Goal: Check status: Check status

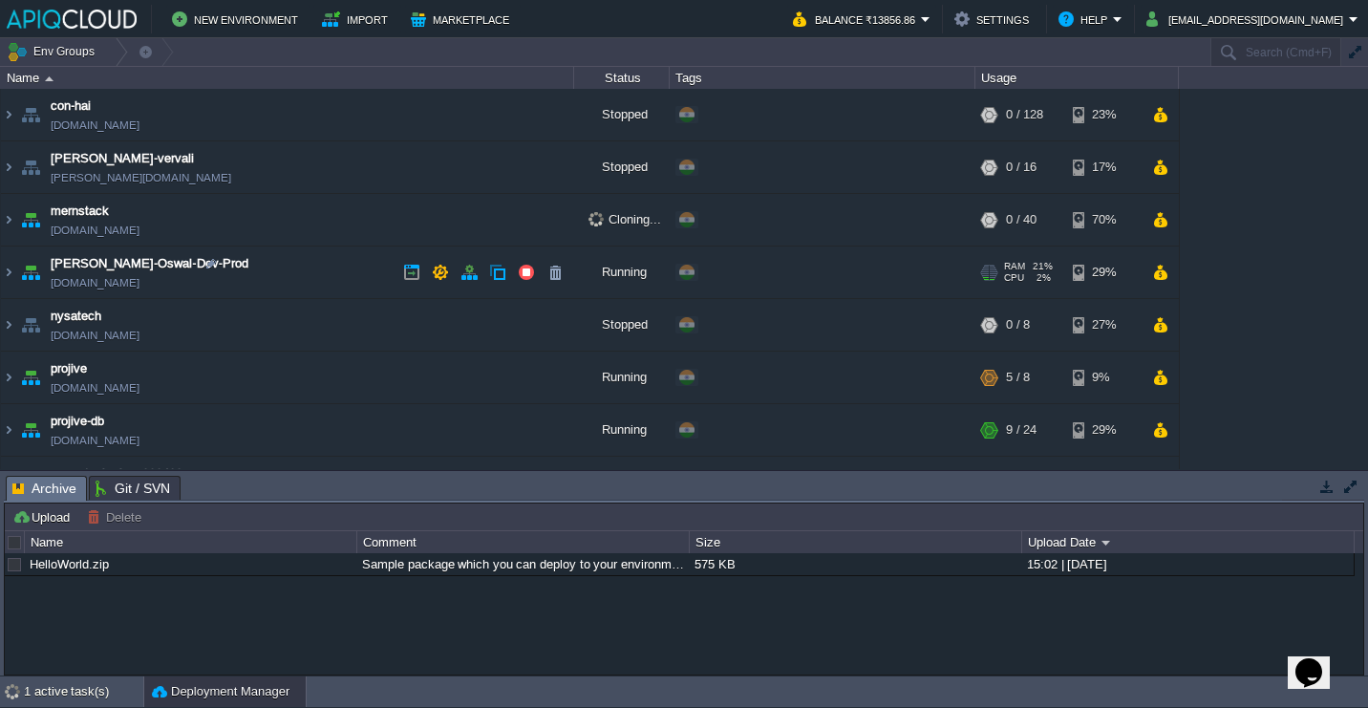
scroll to position [40, 0]
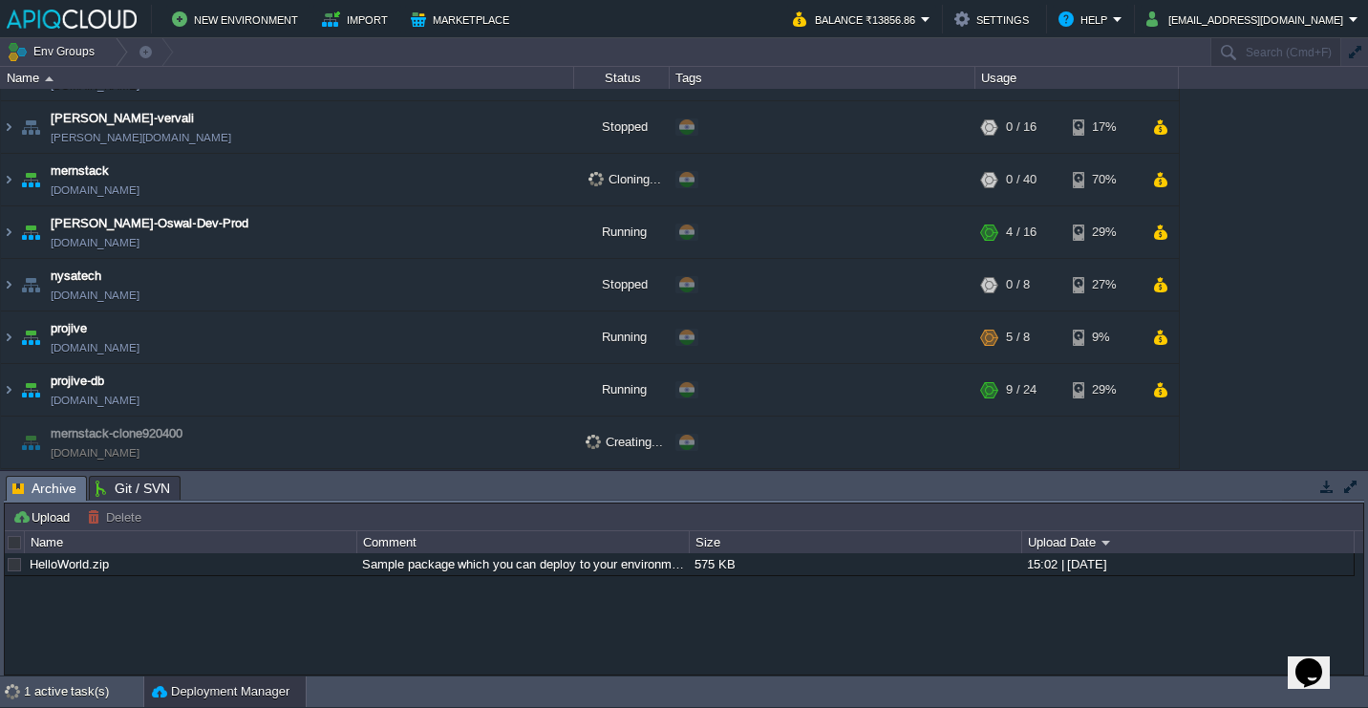
click at [1328, 481] on button "button" at bounding box center [1326, 486] width 17 height 17
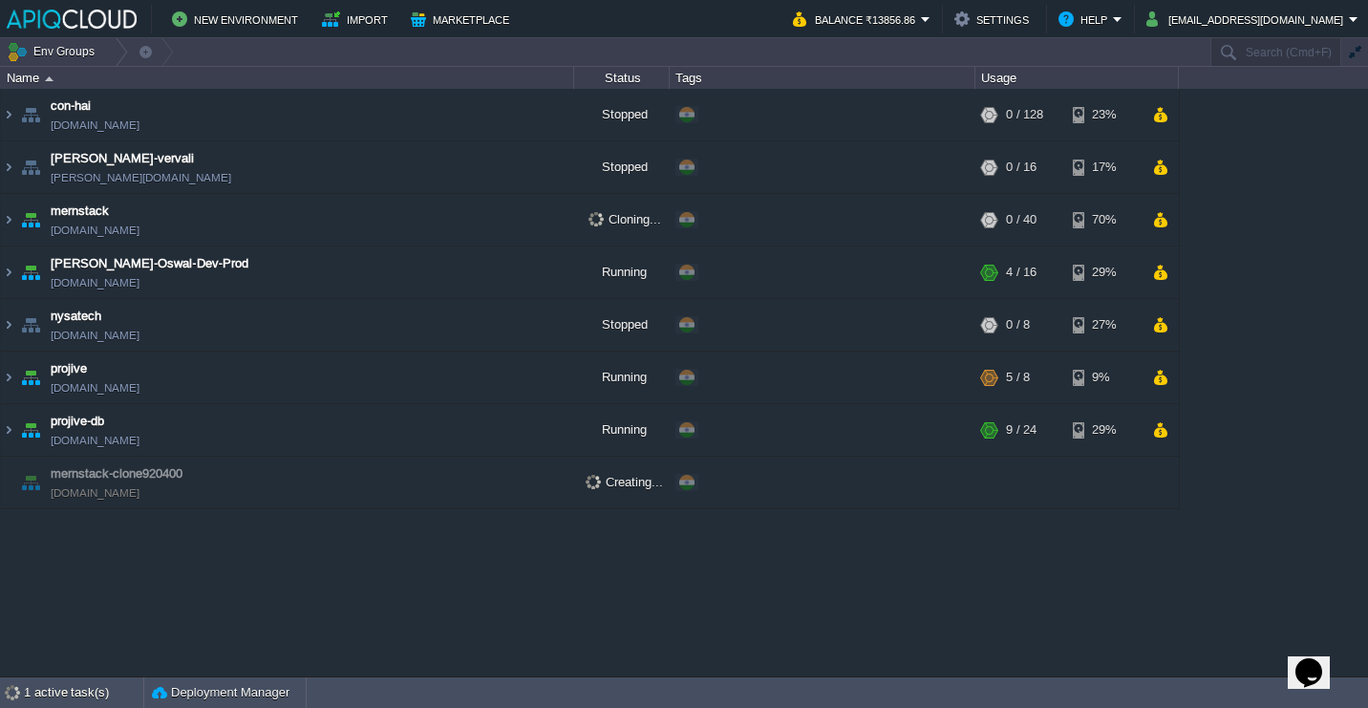
scroll to position [0, 0]
click at [56, 704] on div "1 active task(s)" at bounding box center [83, 692] width 119 height 31
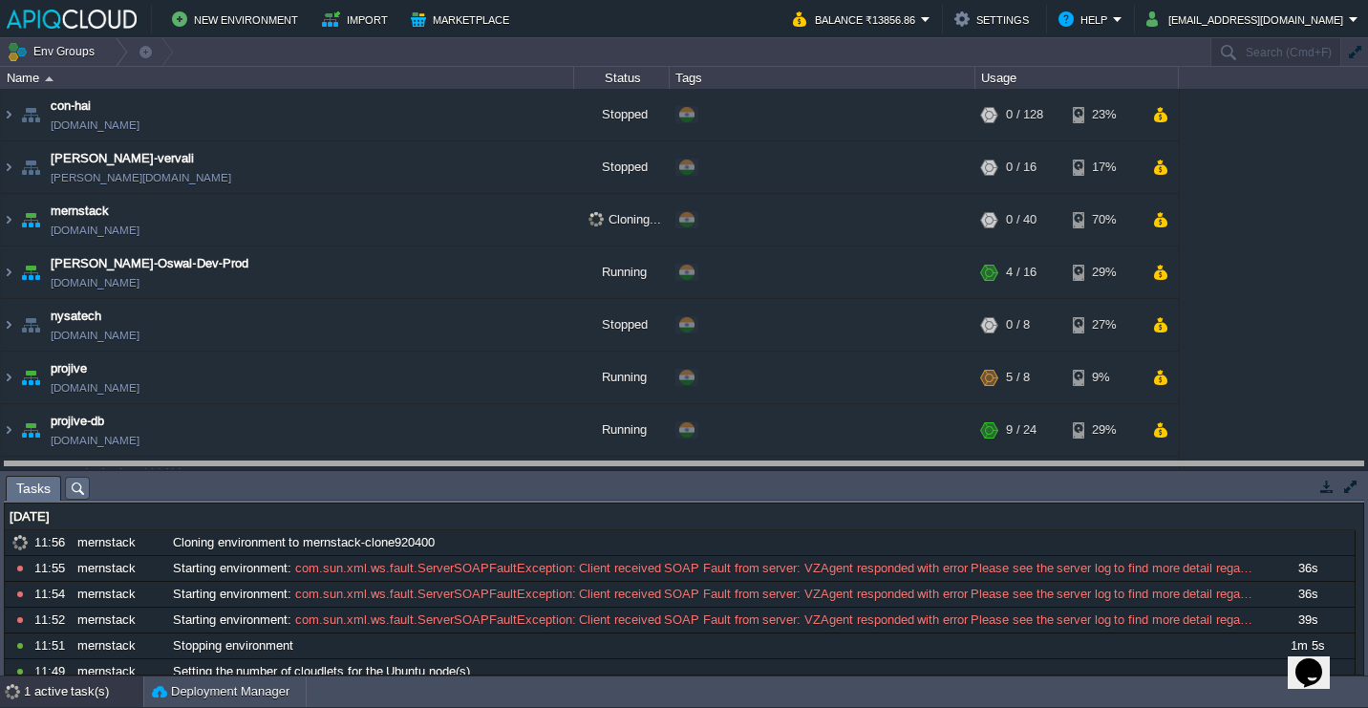
drag, startPoint x: 450, startPoint y: 486, endPoint x: 454, endPoint y: 426, distance: 60.3
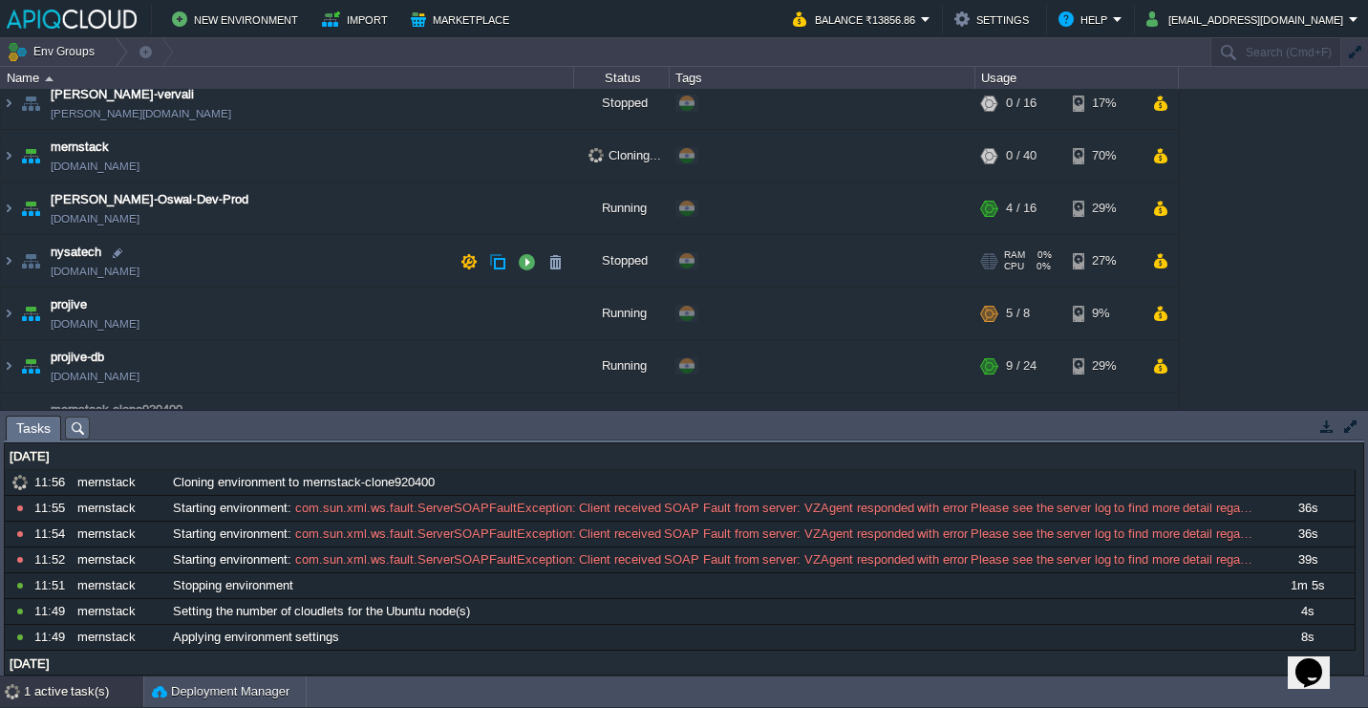
scroll to position [100, 0]
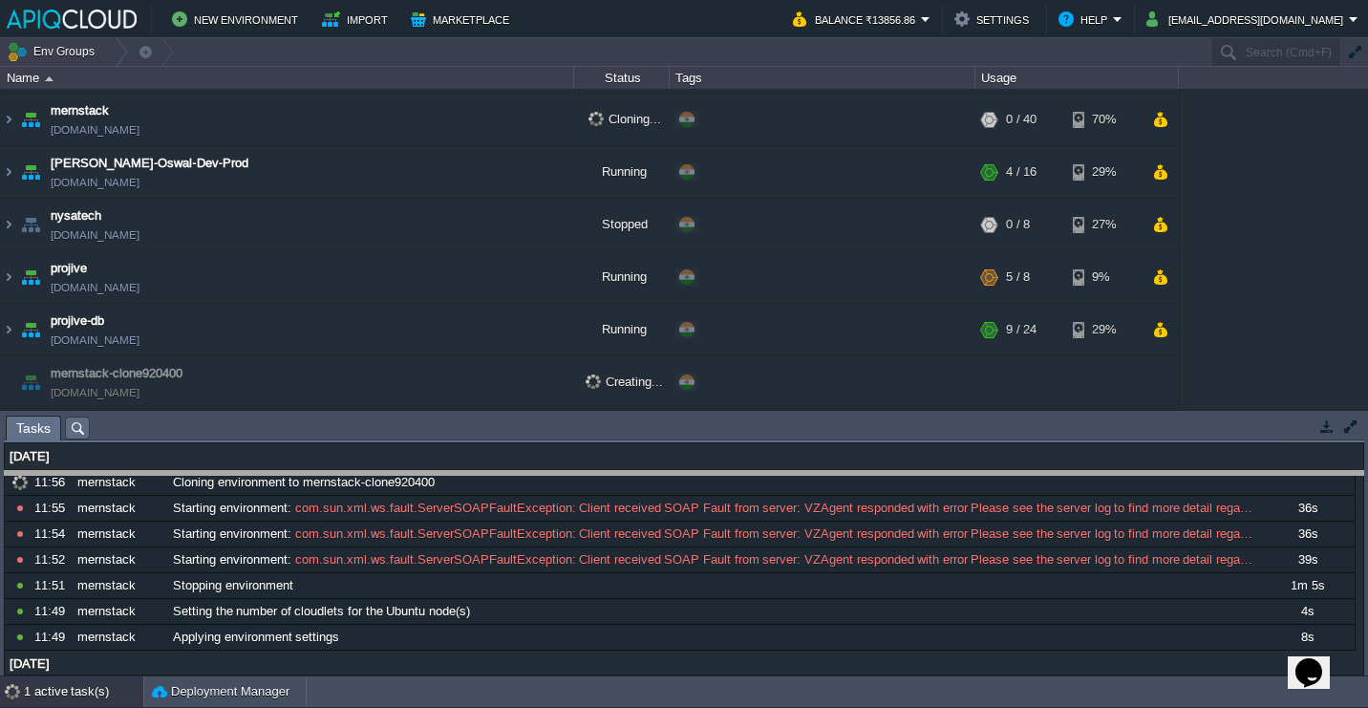
drag, startPoint x: 921, startPoint y: 435, endPoint x: 921, endPoint y: 496, distance: 61.1
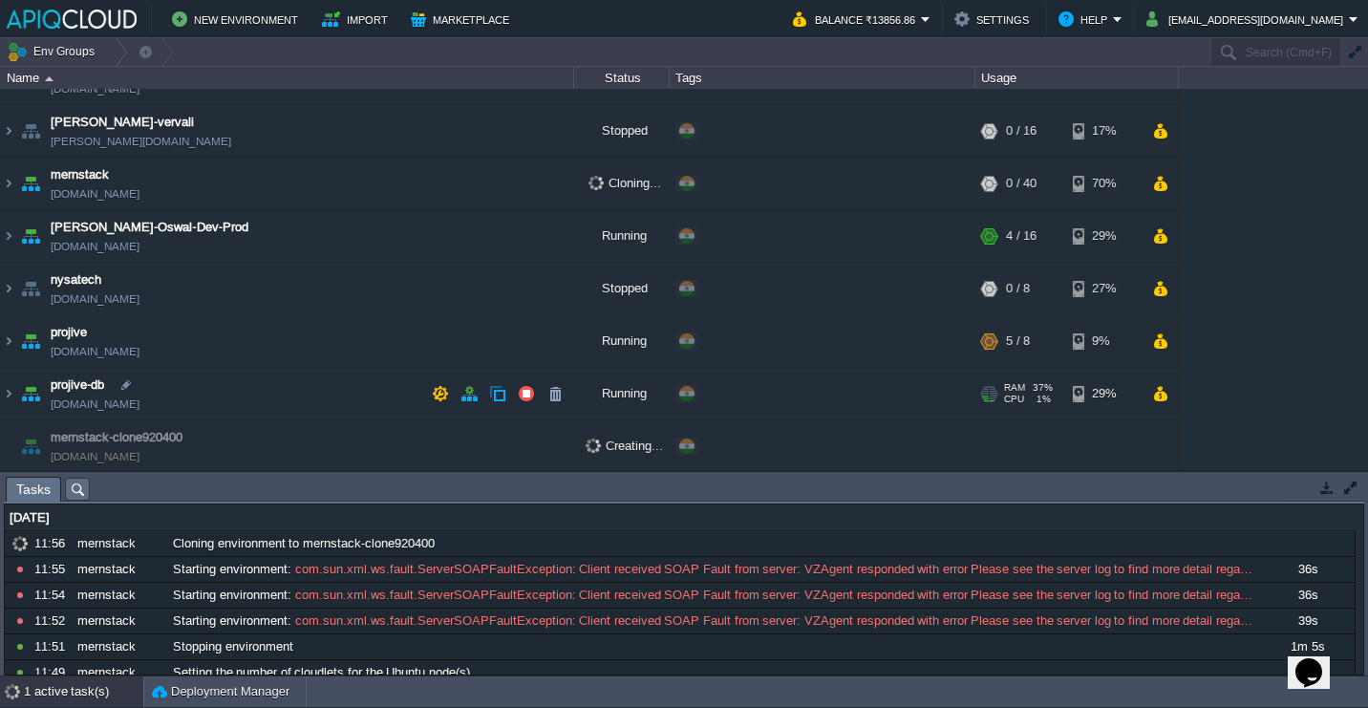
scroll to position [39, 0]
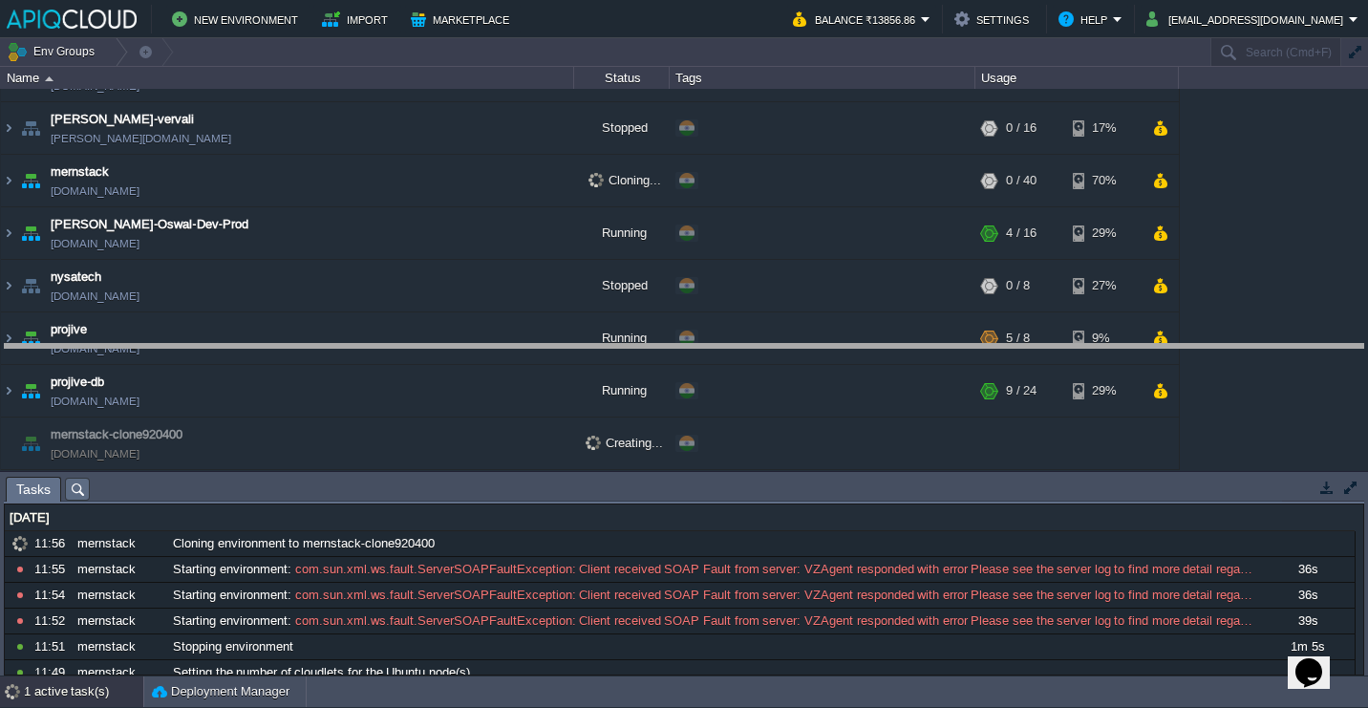
drag, startPoint x: 312, startPoint y: 485, endPoint x: 364, endPoint y: 298, distance: 194.2
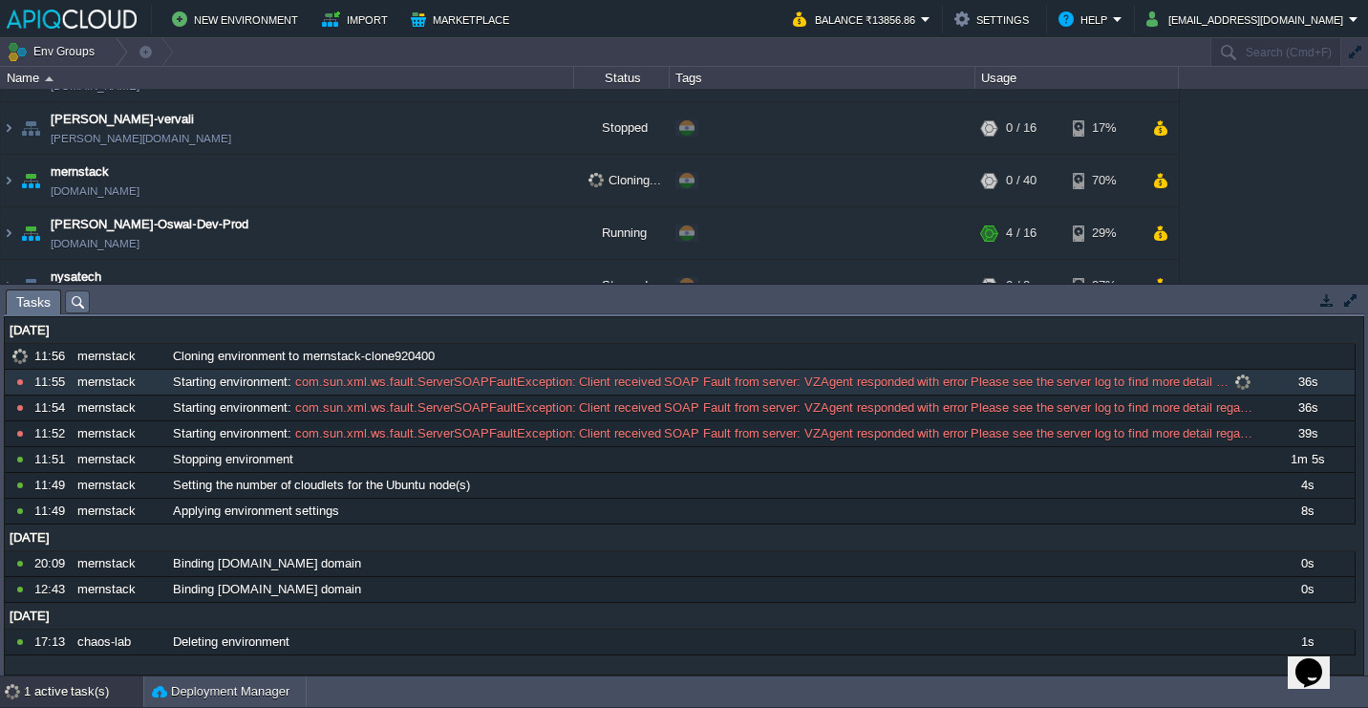
click at [929, 381] on span "com.sun.xml.ws.fault.ServerSOAPFaultException: Client received SOAP Fault from …" at bounding box center [760, 382] width 938 height 17
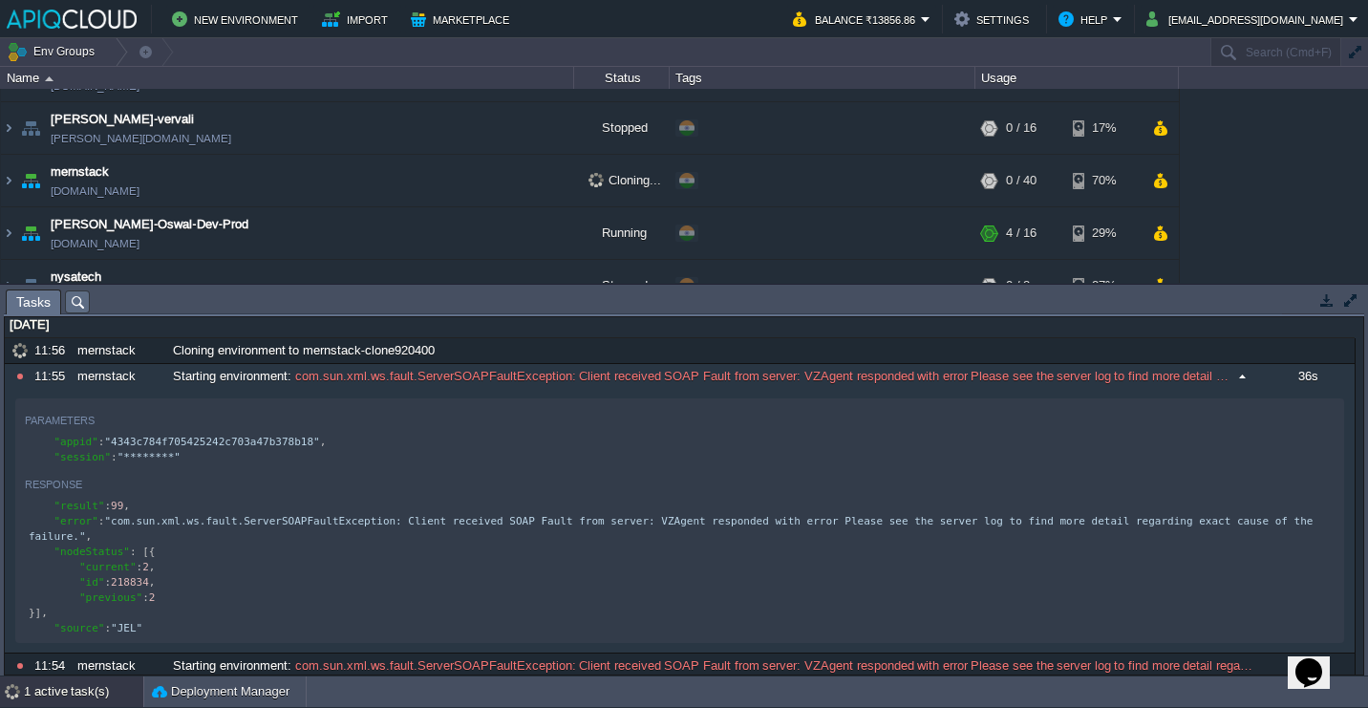
scroll to position [0, 0]
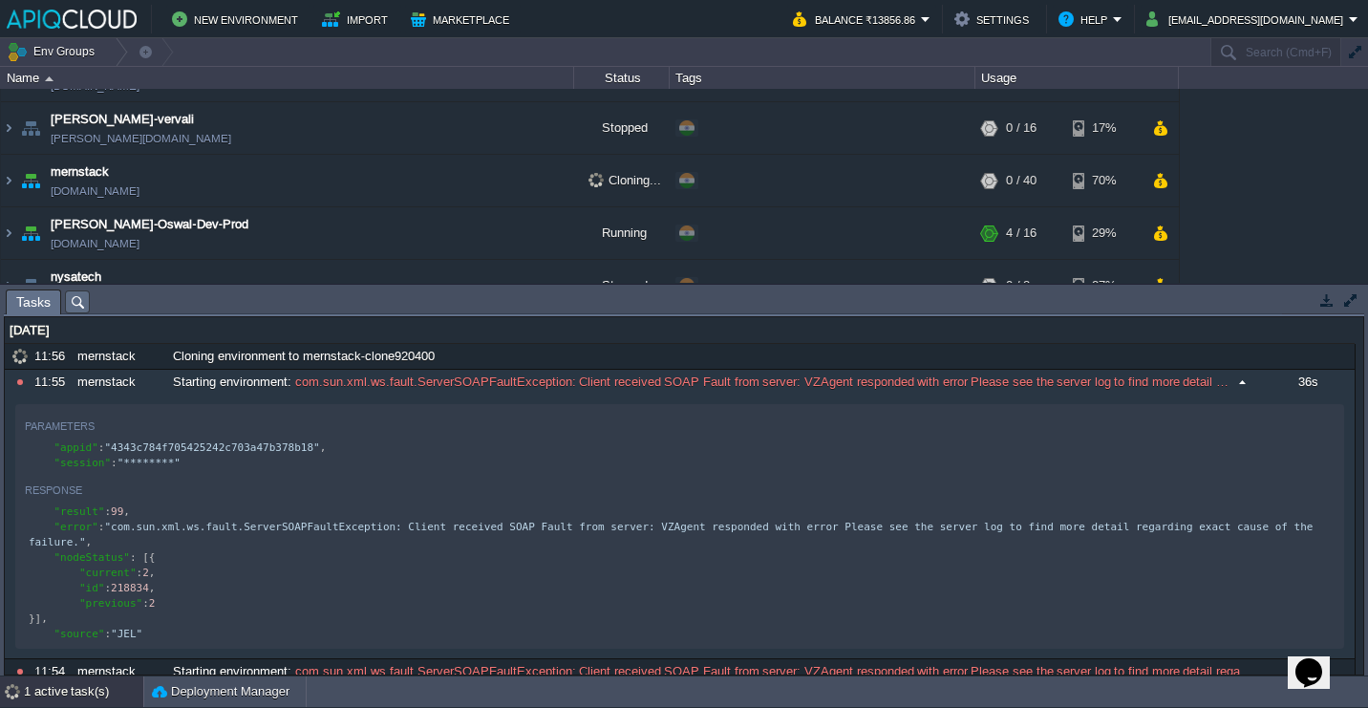
click at [1230, 384] on span at bounding box center [1243, 382] width 26 height 17
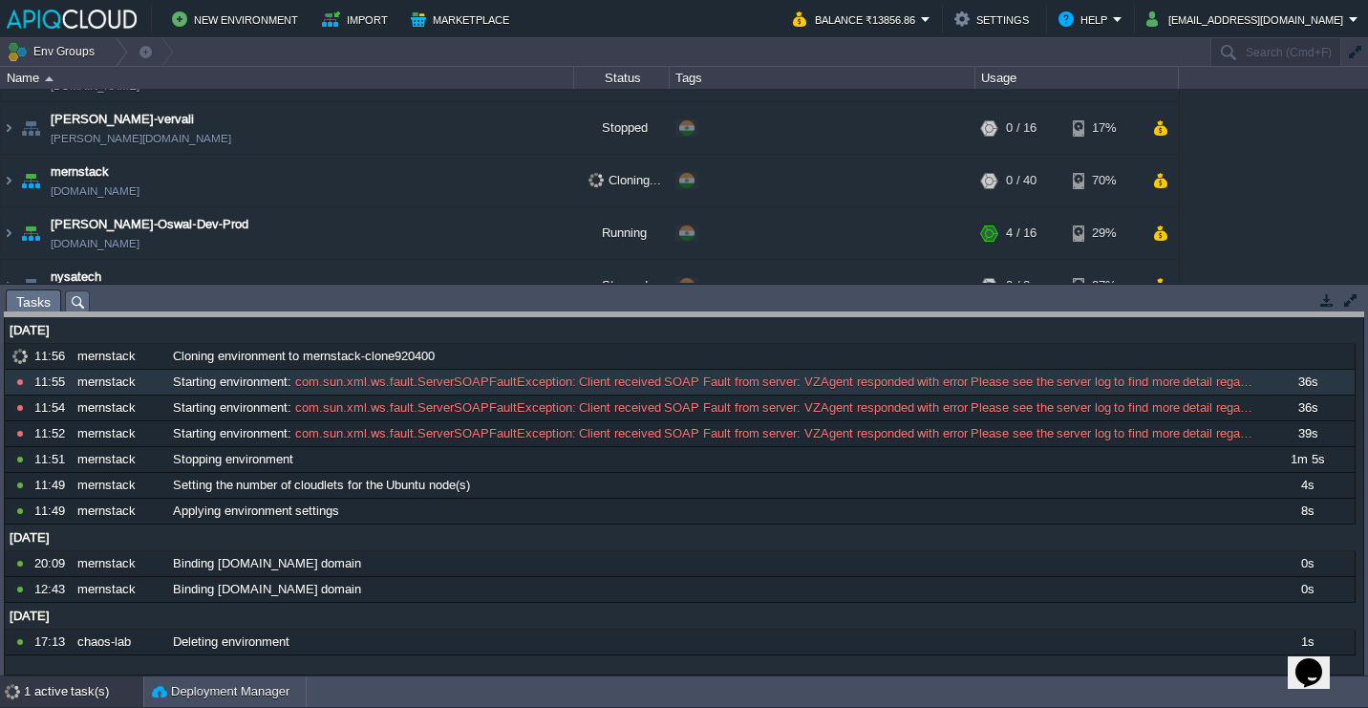
drag, startPoint x: 342, startPoint y: 299, endPoint x: 342, endPoint y: 341, distance: 42.0
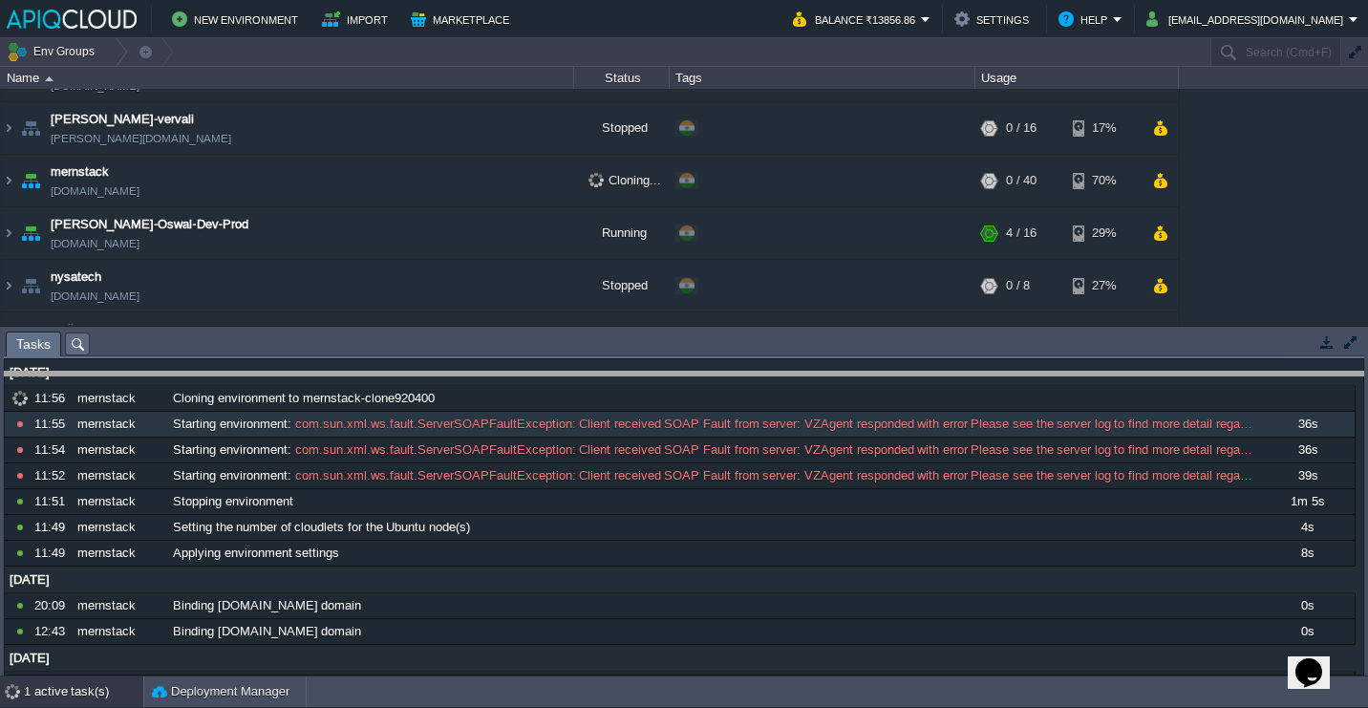
drag, startPoint x: 929, startPoint y: 347, endPoint x: 897, endPoint y: 526, distance: 182.3
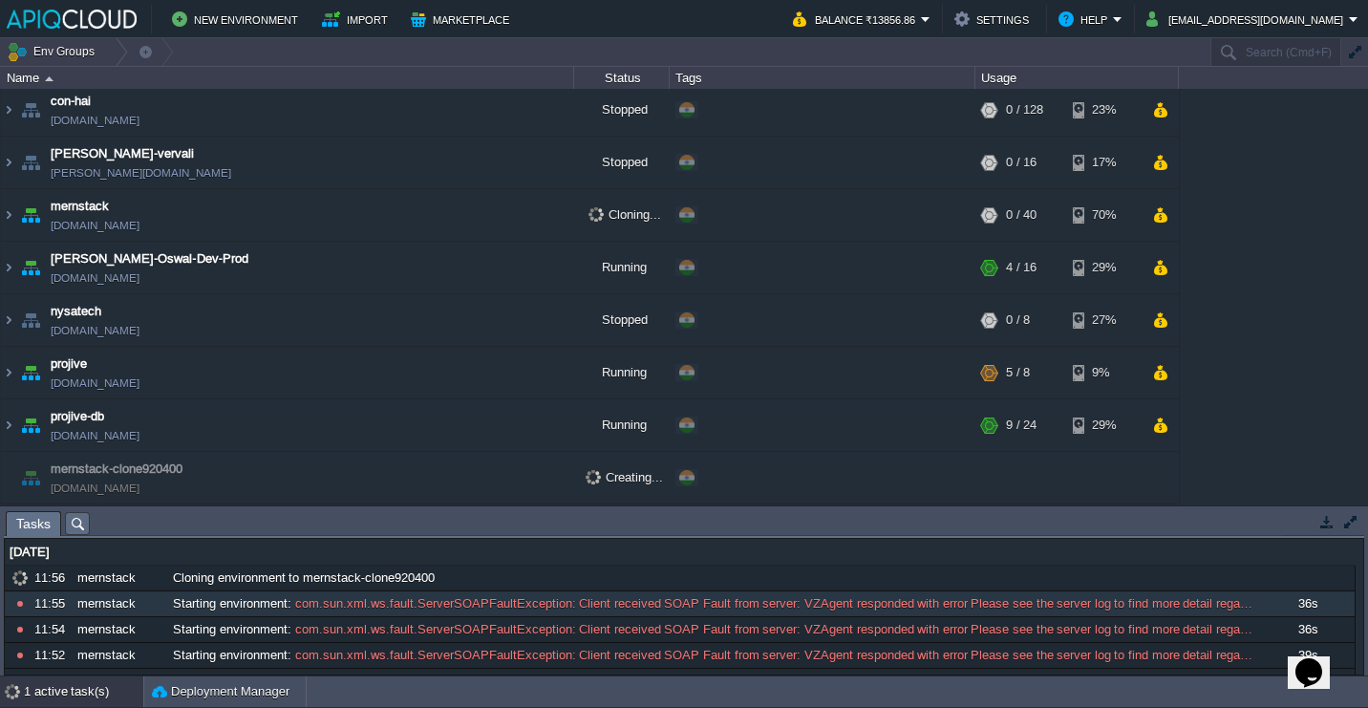
scroll to position [5, 0]
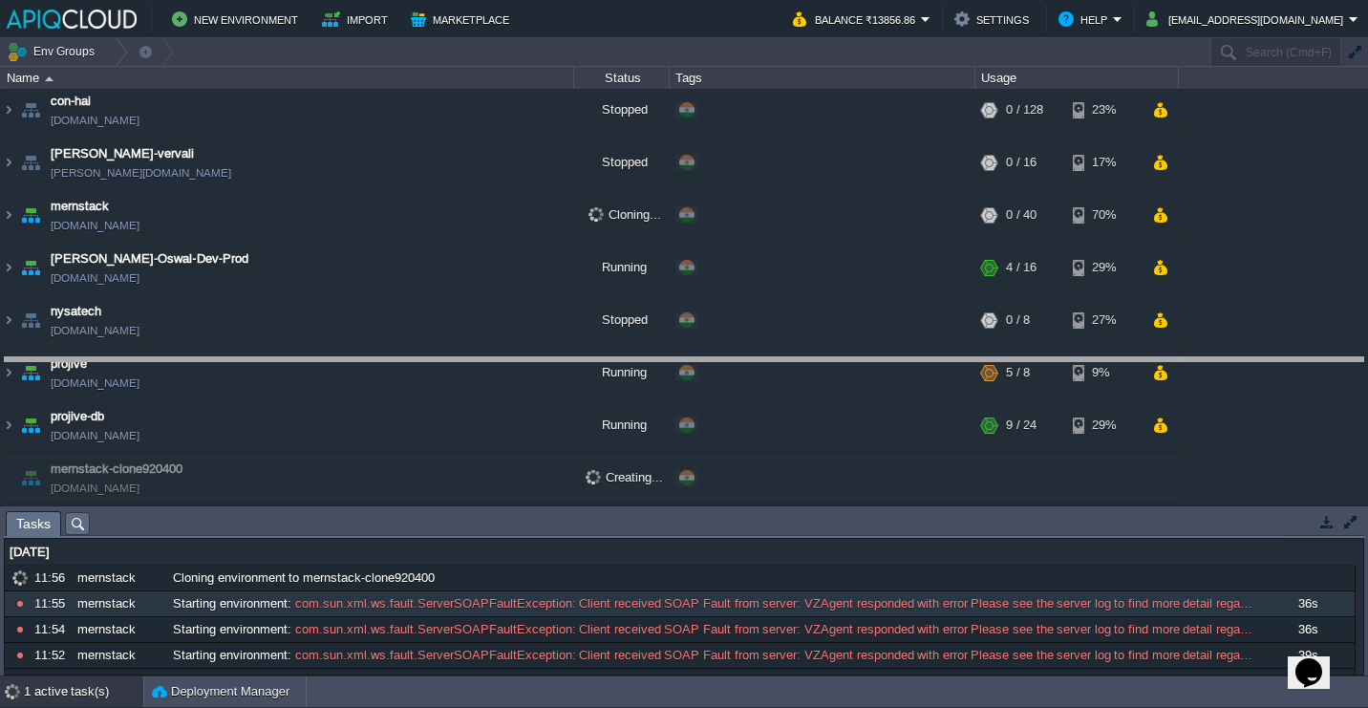
drag, startPoint x: 1257, startPoint y: 524, endPoint x: 1282, endPoint y: 332, distance: 194.6
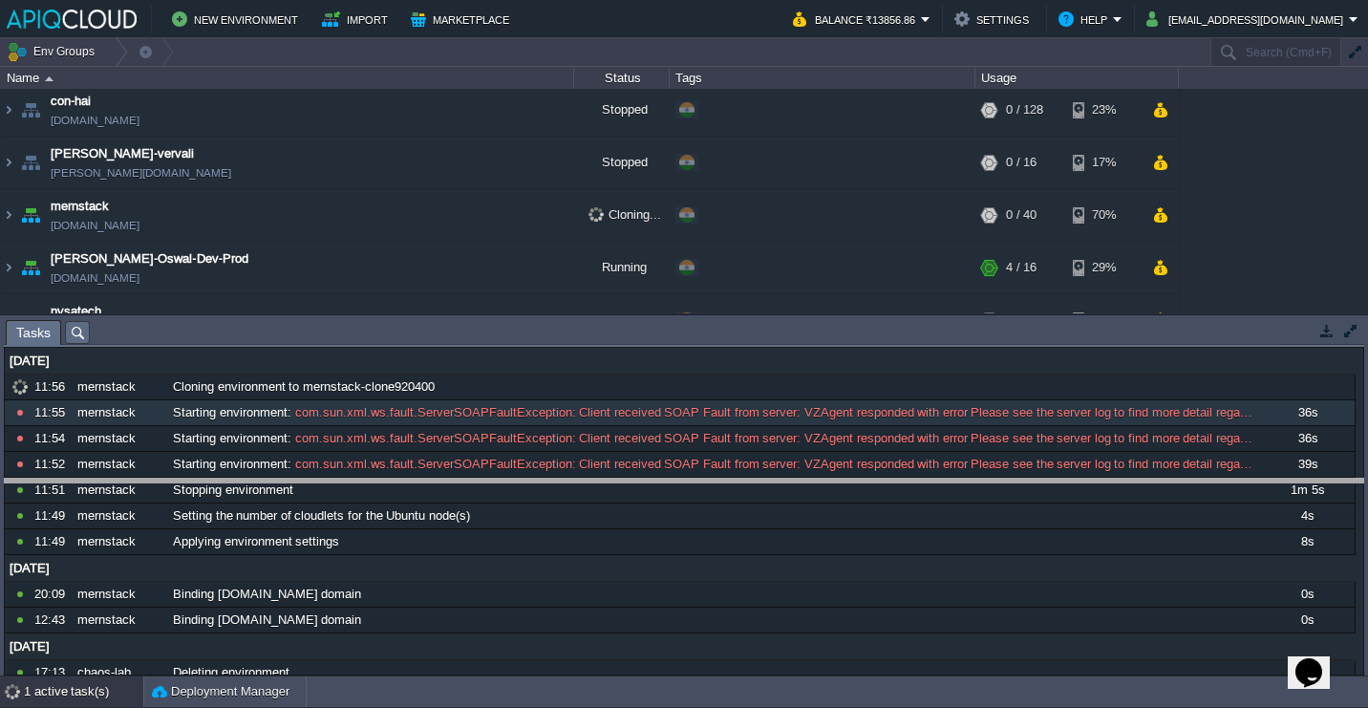
drag, startPoint x: 459, startPoint y: 334, endPoint x: 440, endPoint y: 503, distance: 169.1
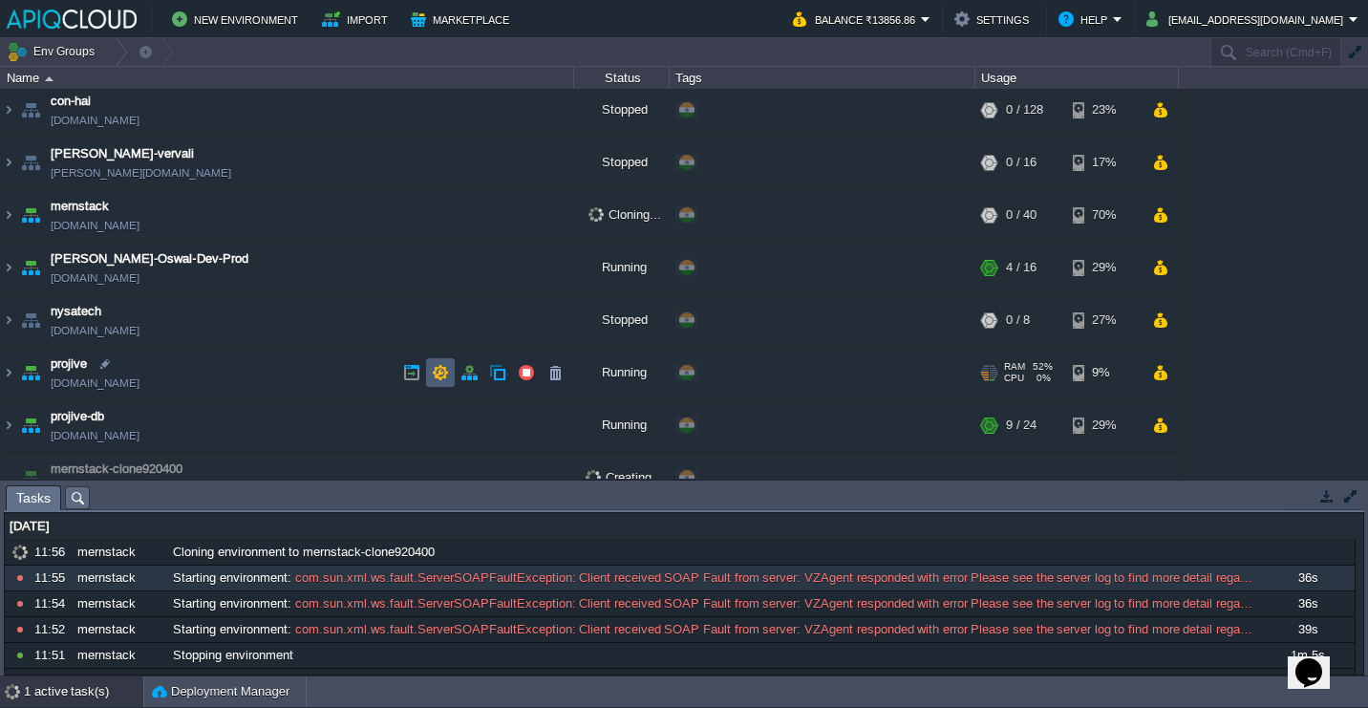
scroll to position [31, 0]
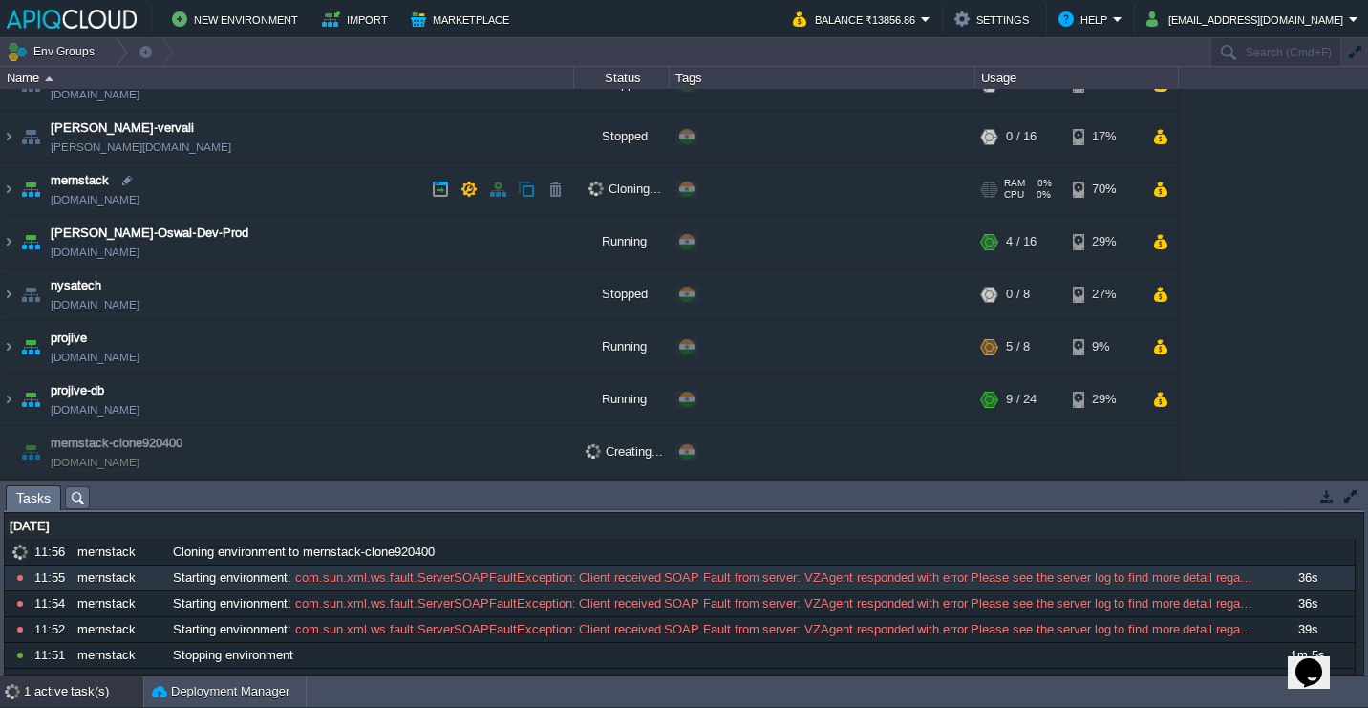
click at [332, 186] on td "mernstack [DOMAIN_NAME]" at bounding box center [287, 189] width 573 height 53
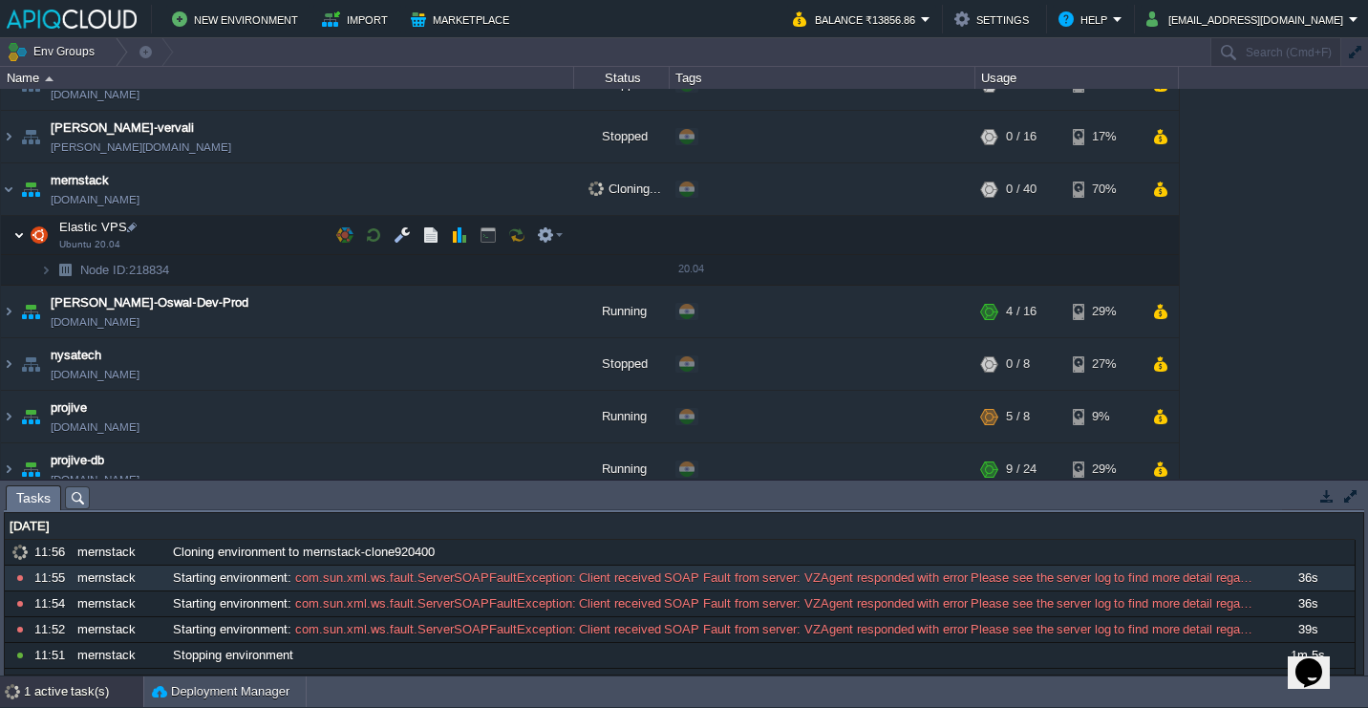
click at [20, 238] on img at bounding box center [18, 235] width 11 height 38
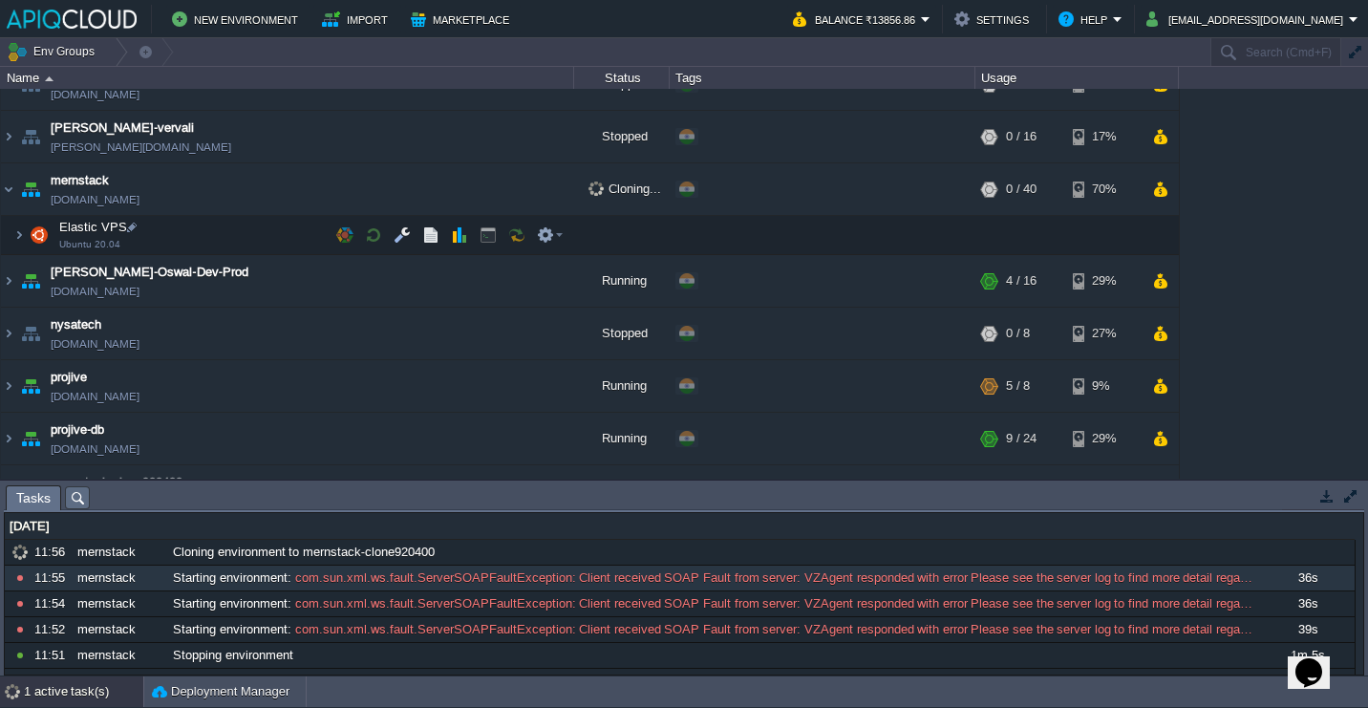
scroll to position [70, 0]
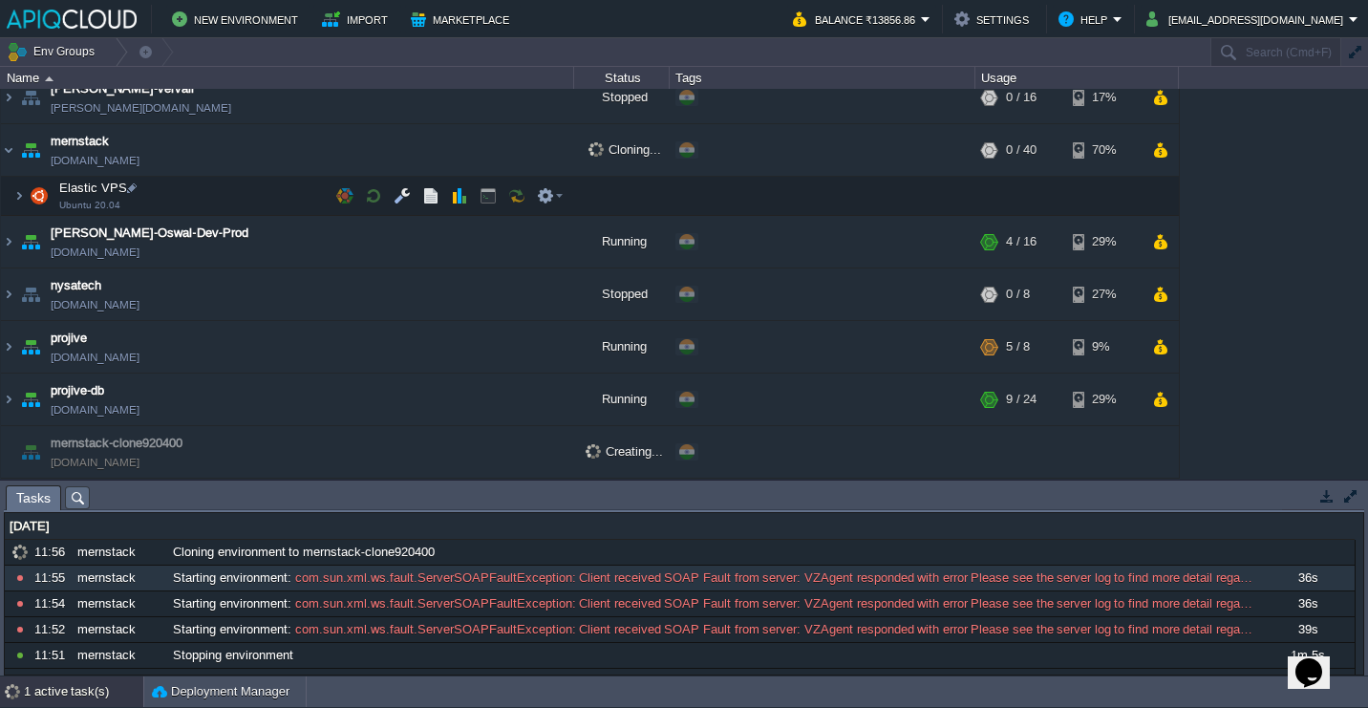
click at [273, 189] on td "Elastic VPS Ubuntu 20.04" at bounding box center [287, 196] width 573 height 39
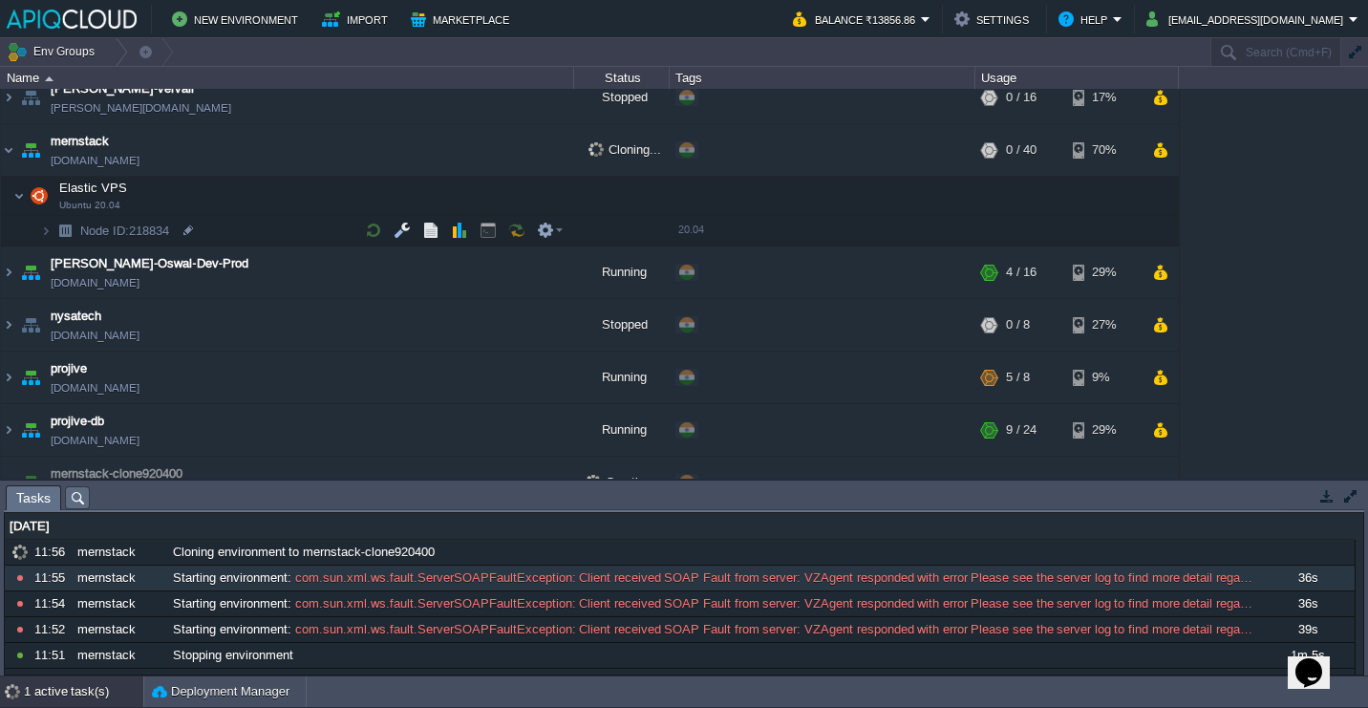
click at [243, 236] on td "Node ID: 218834" at bounding box center [287, 231] width 573 height 31
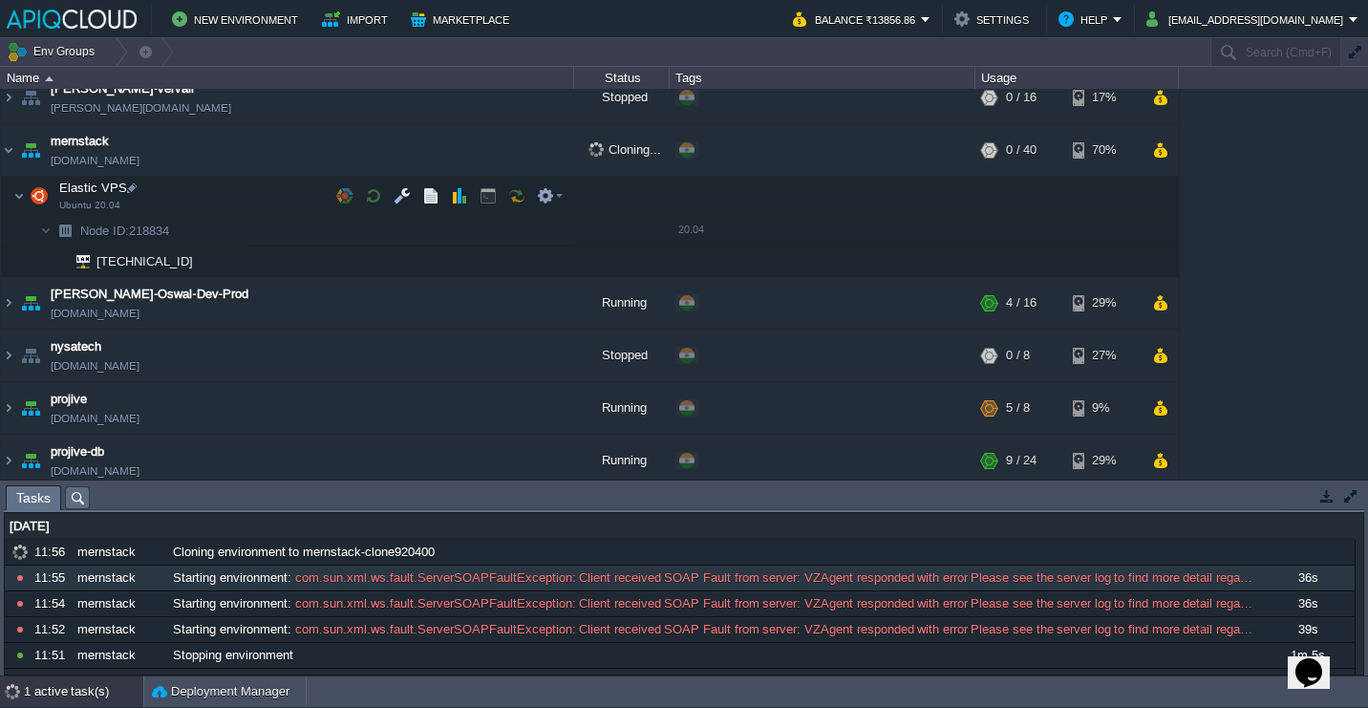
click at [262, 196] on td "Elastic VPS Ubuntu 20.04" at bounding box center [287, 196] width 573 height 39
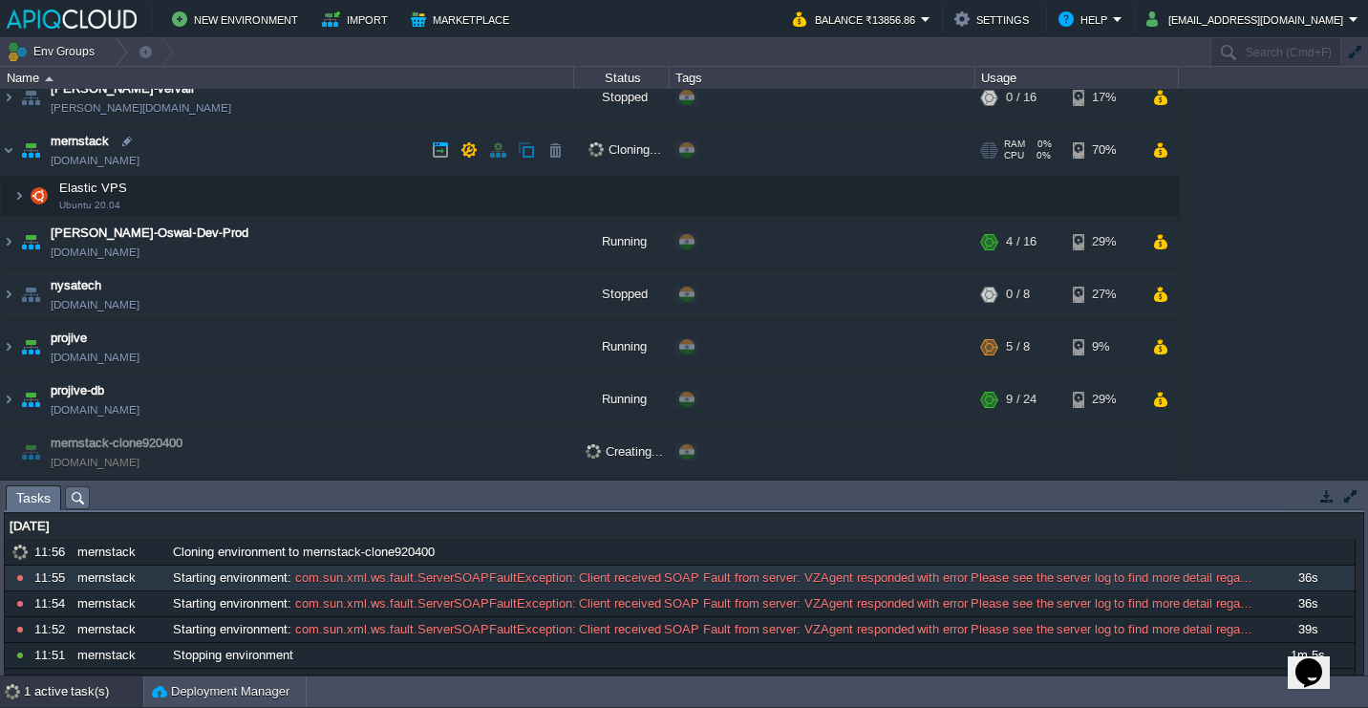
click at [336, 151] on td "mernstack [DOMAIN_NAME]" at bounding box center [287, 150] width 573 height 53
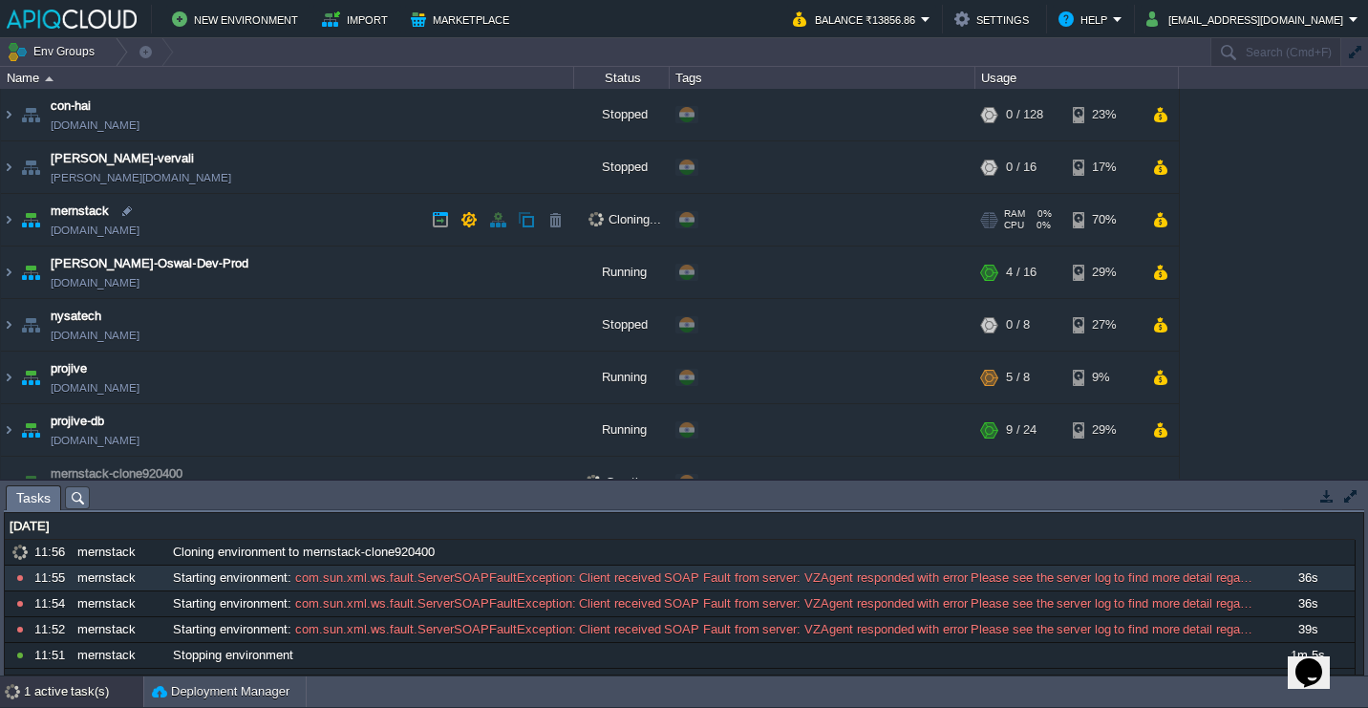
scroll to position [31, 0]
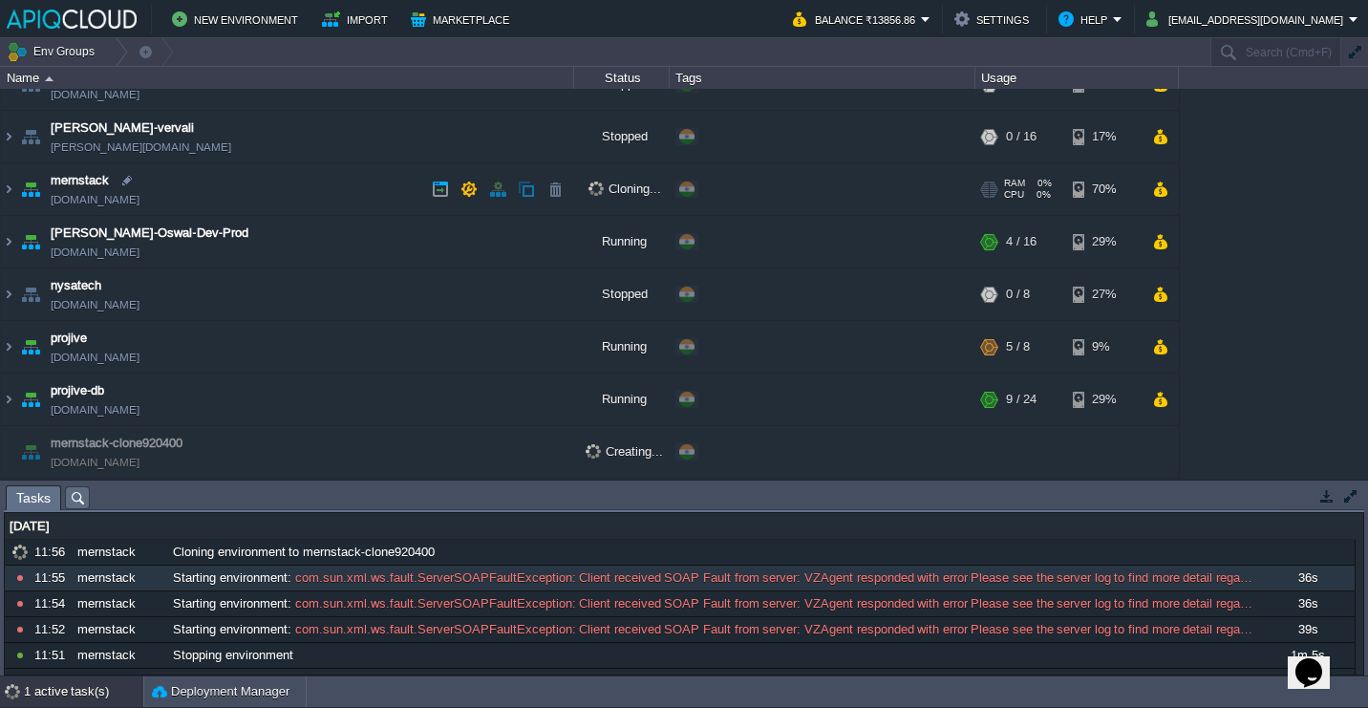
click at [332, 184] on td "mernstack [DOMAIN_NAME]" at bounding box center [287, 189] width 573 height 53
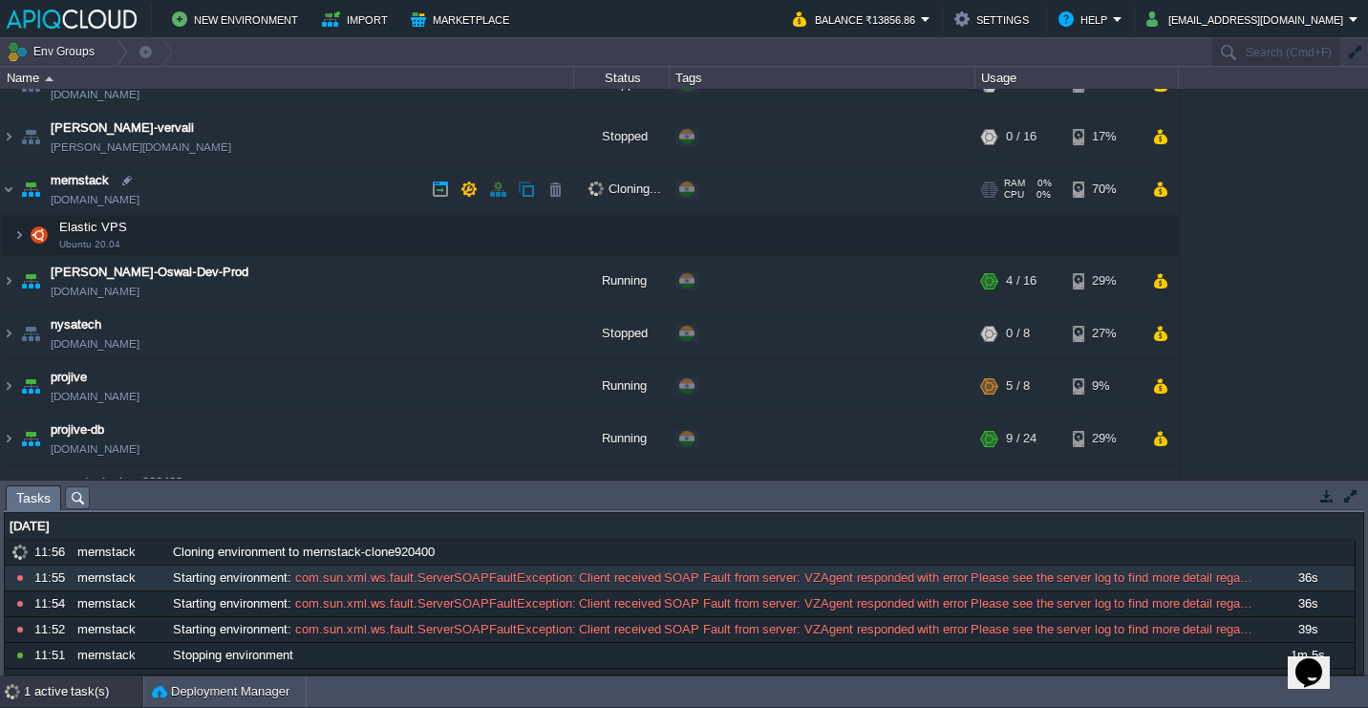
click at [332, 184] on td "mernstack [DOMAIN_NAME]" at bounding box center [287, 189] width 573 height 53
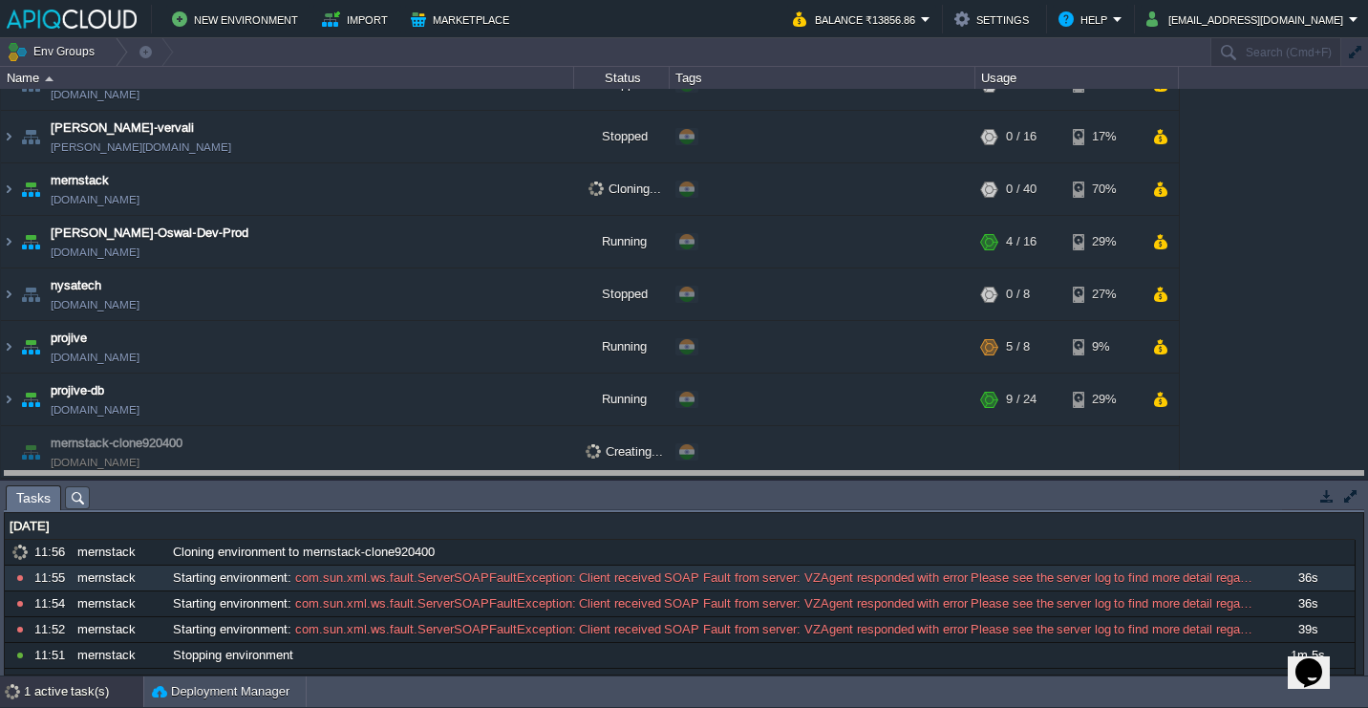
drag, startPoint x: 709, startPoint y: 500, endPoint x: 719, endPoint y: 361, distance: 138.9
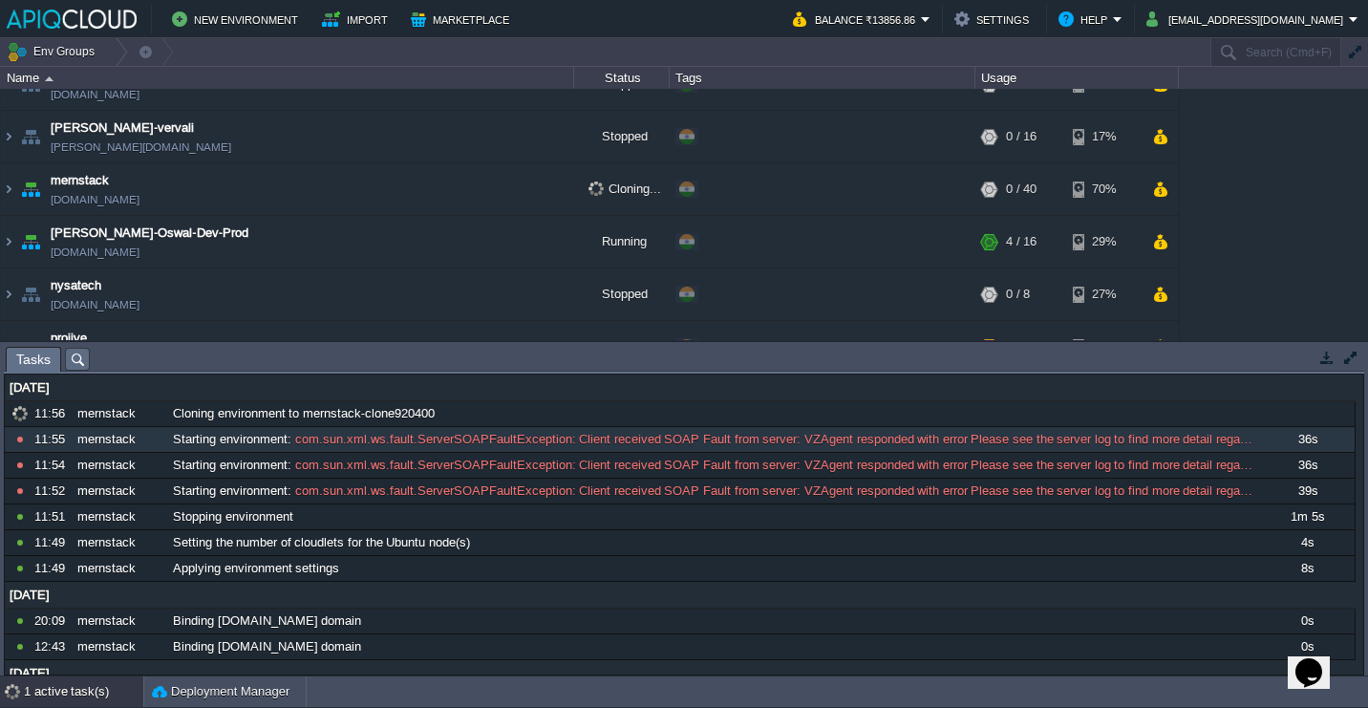
click at [57, 689] on div "1 active task(s)" at bounding box center [83, 691] width 119 height 31
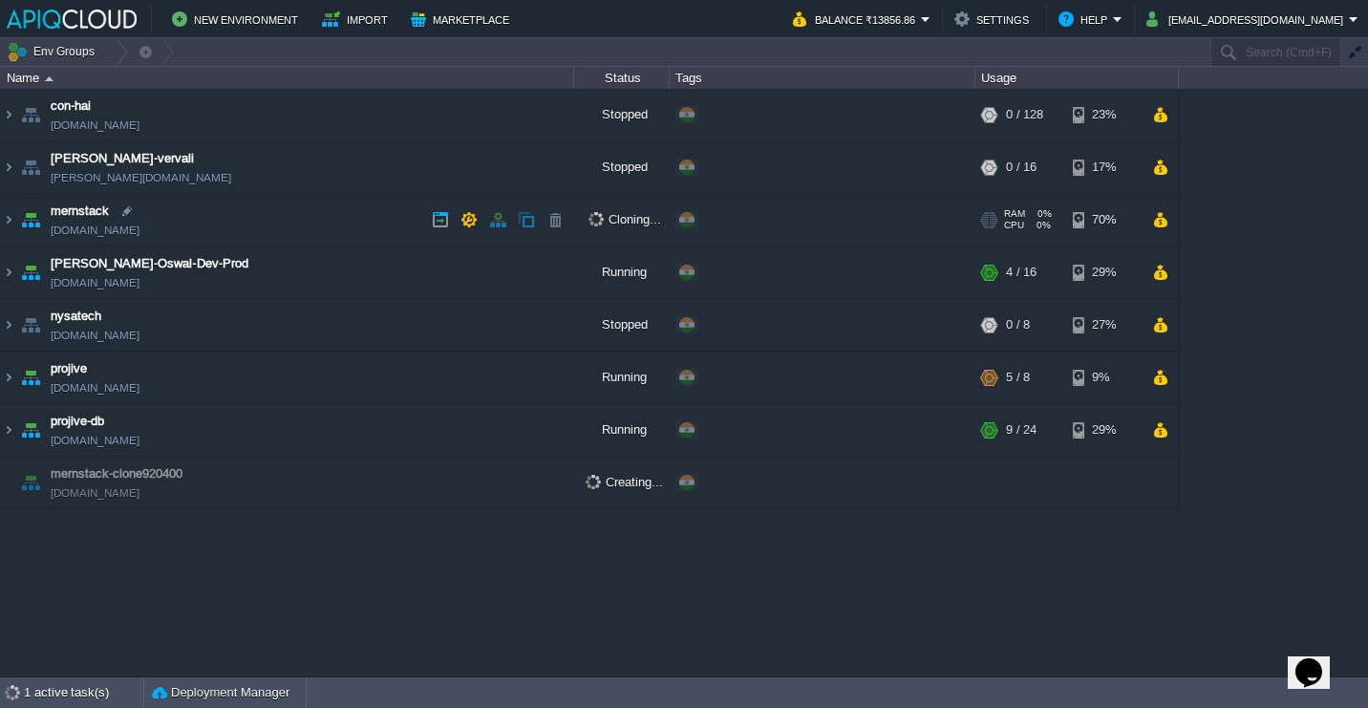
click at [327, 219] on td "mernstack [DOMAIN_NAME]" at bounding box center [287, 220] width 573 height 53
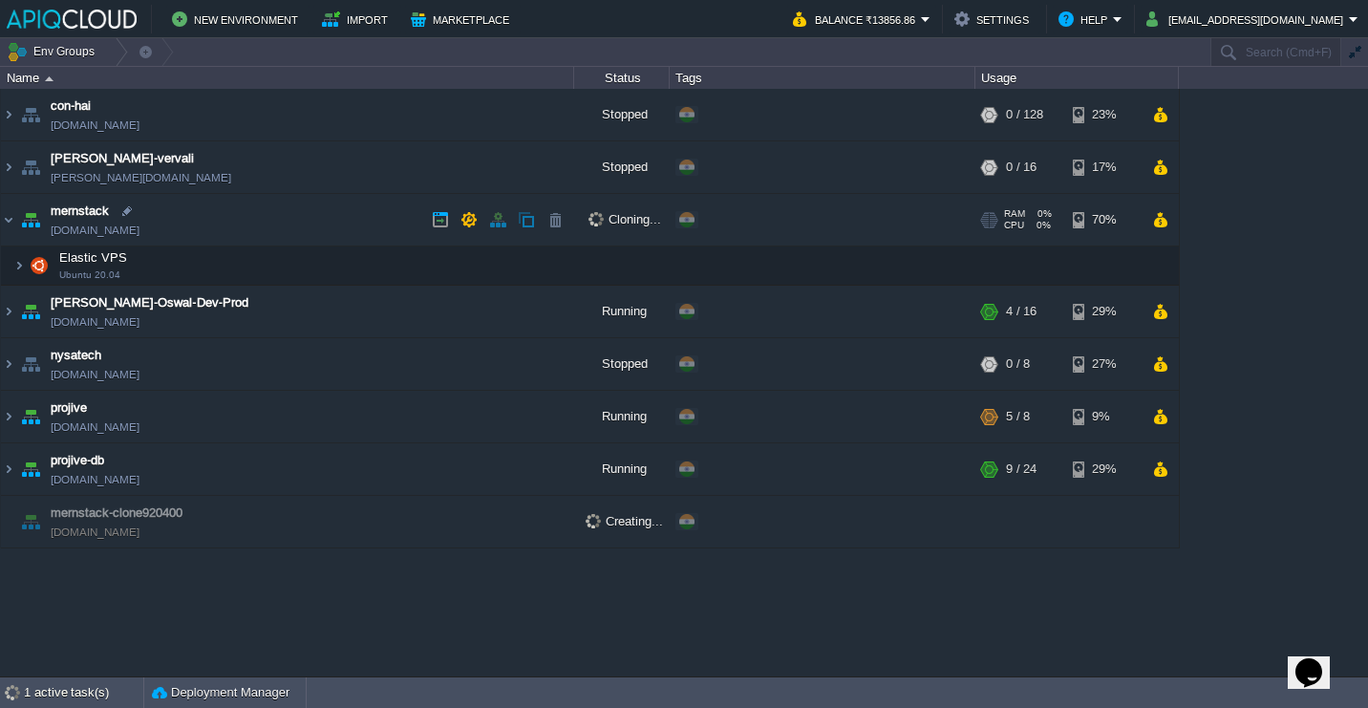
click at [353, 217] on td "mernstack [DOMAIN_NAME]" at bounding box center [287, 220] width 573 height 53
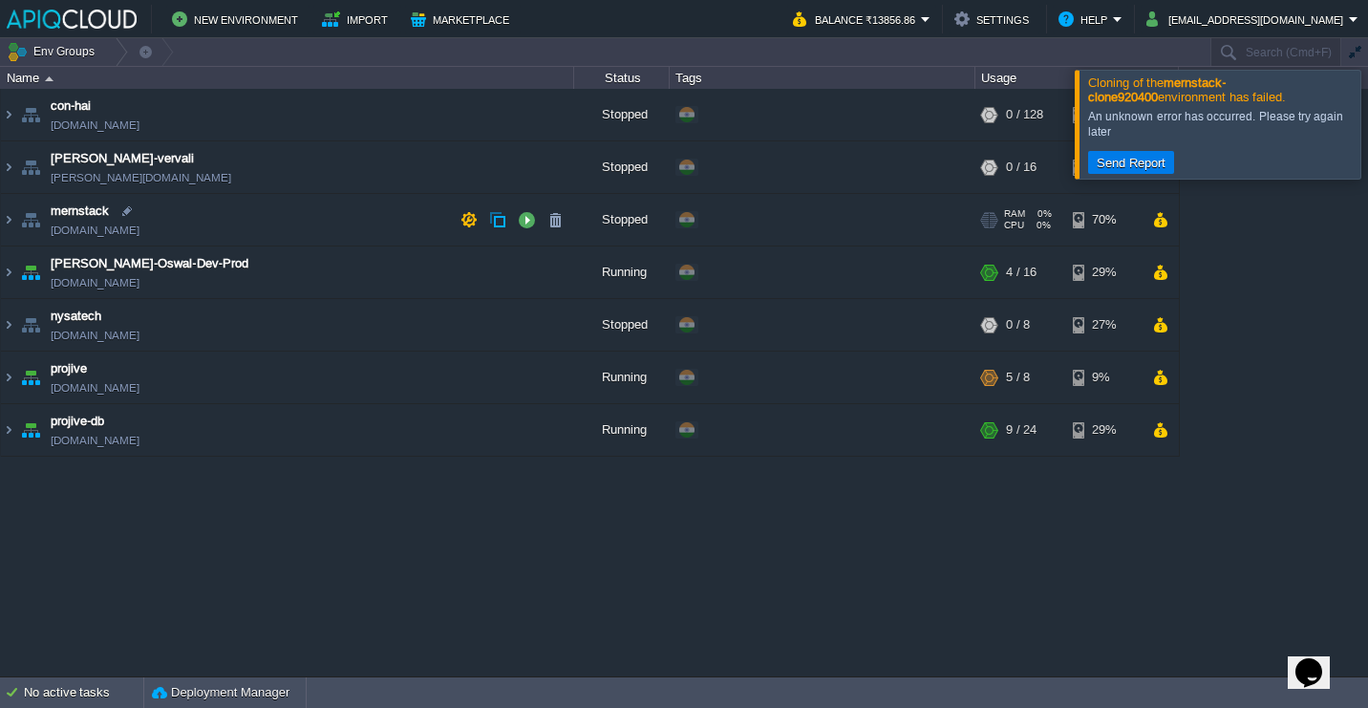
click at [288, 222] on td "mernstack [DOMAIN_NAME]" at bounding box center [287, 220] width 573 height 53
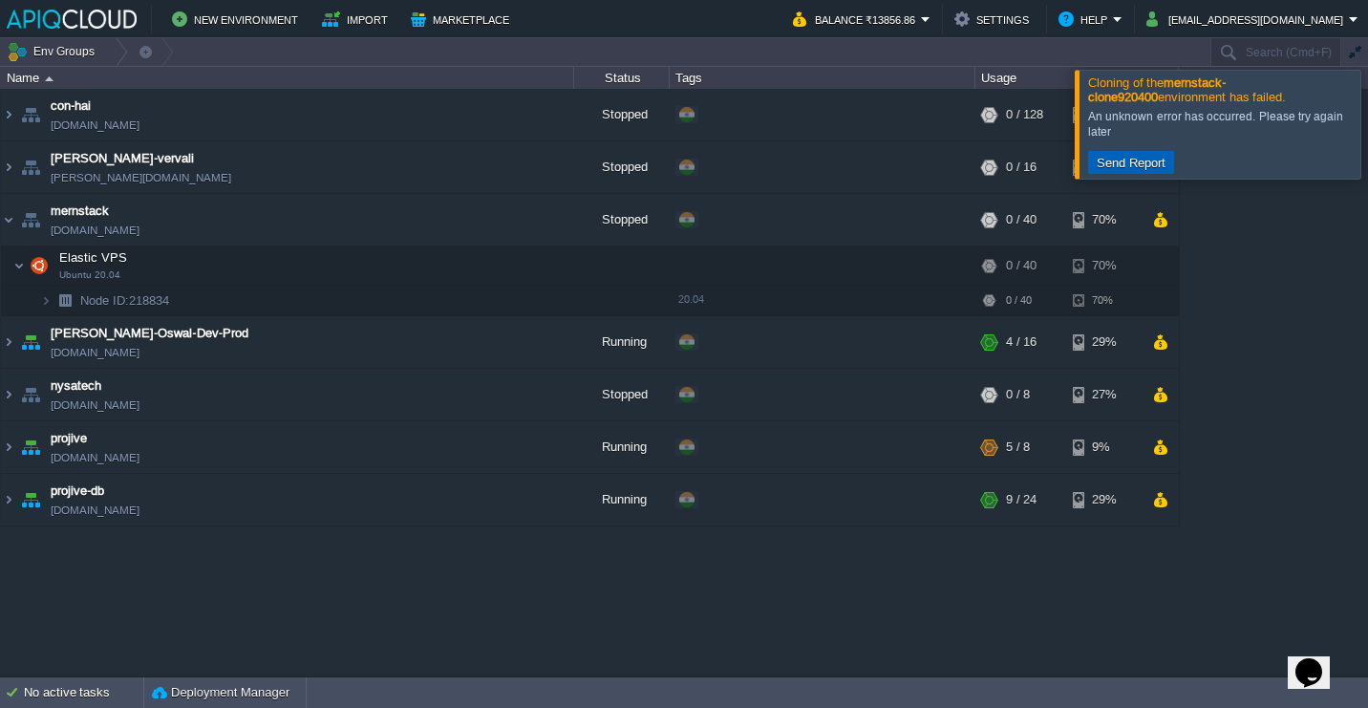
click at [1152, 162] on button "Send Report" at bounding box center [1131, 162] width 80 height 17
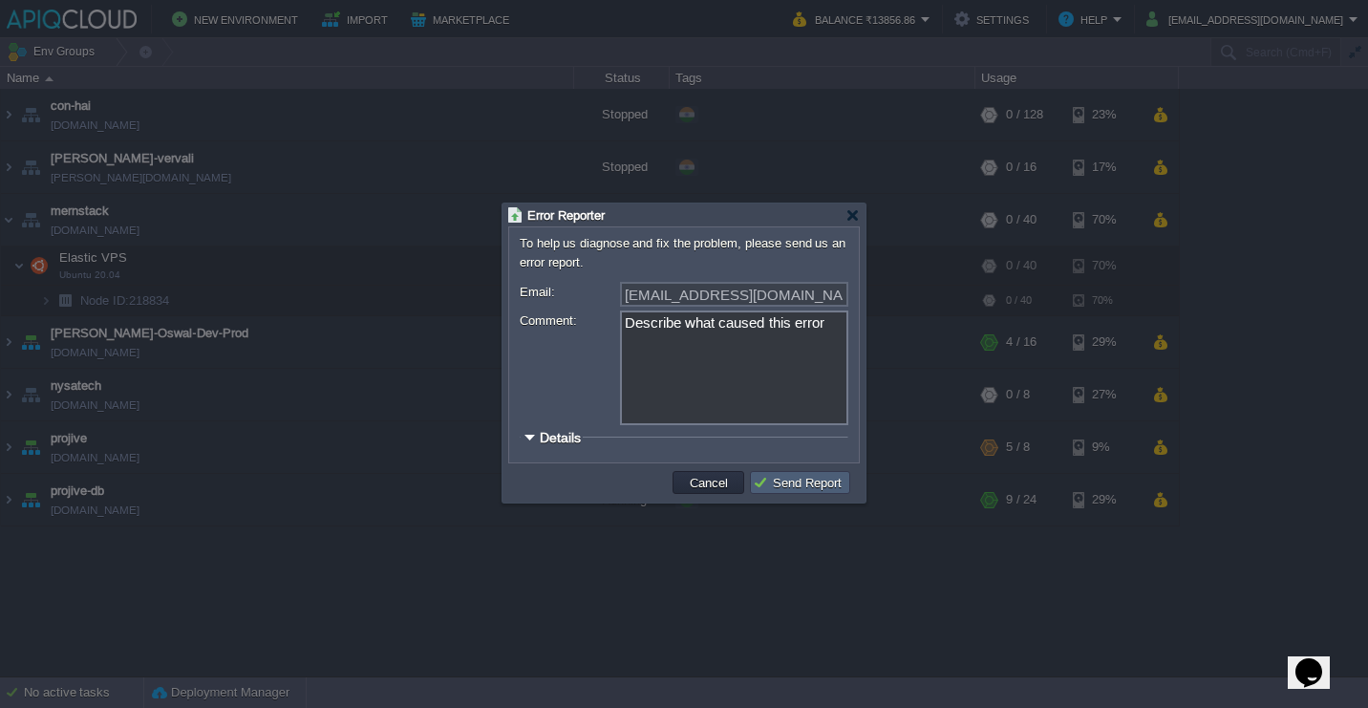
click at [798, 483] on button "Send Report" at bounding box center [800, 482] width 95 height 17
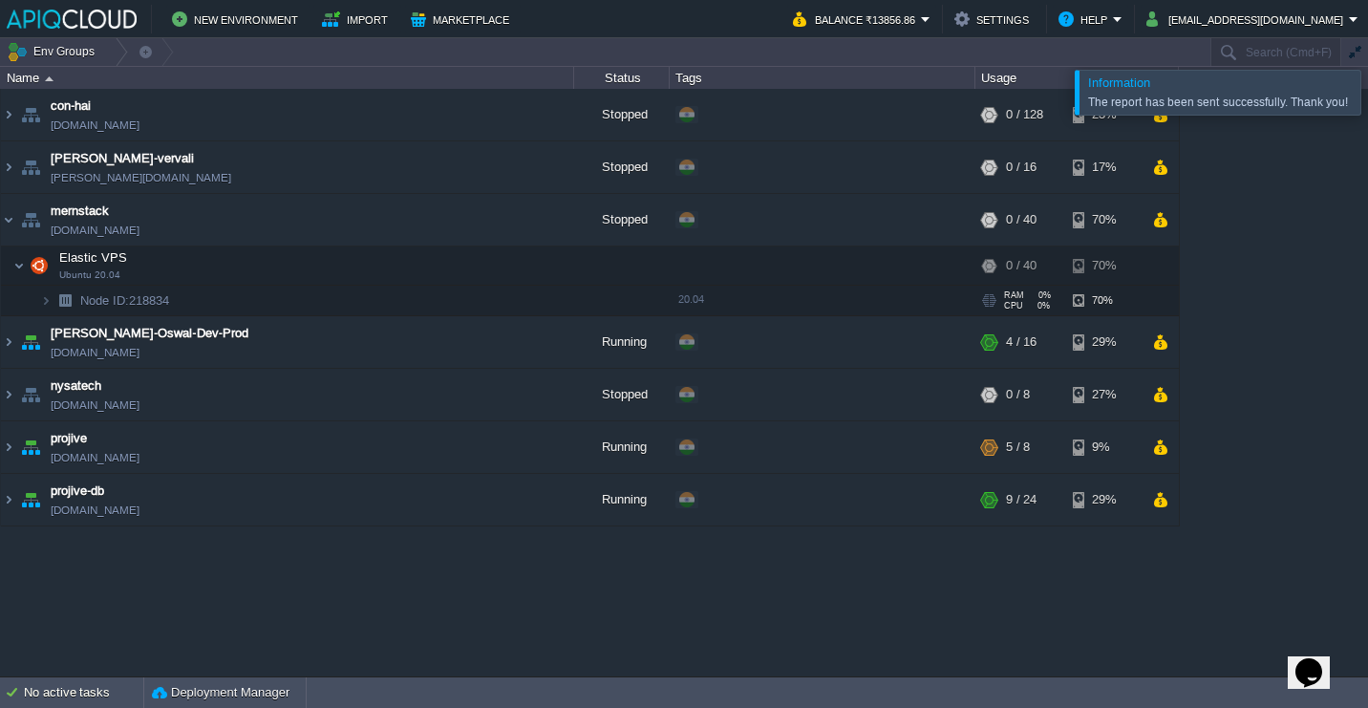
click at [160, 306] on span "Node ID: 218834" at bounding box center [125, 300] width 94 height 16
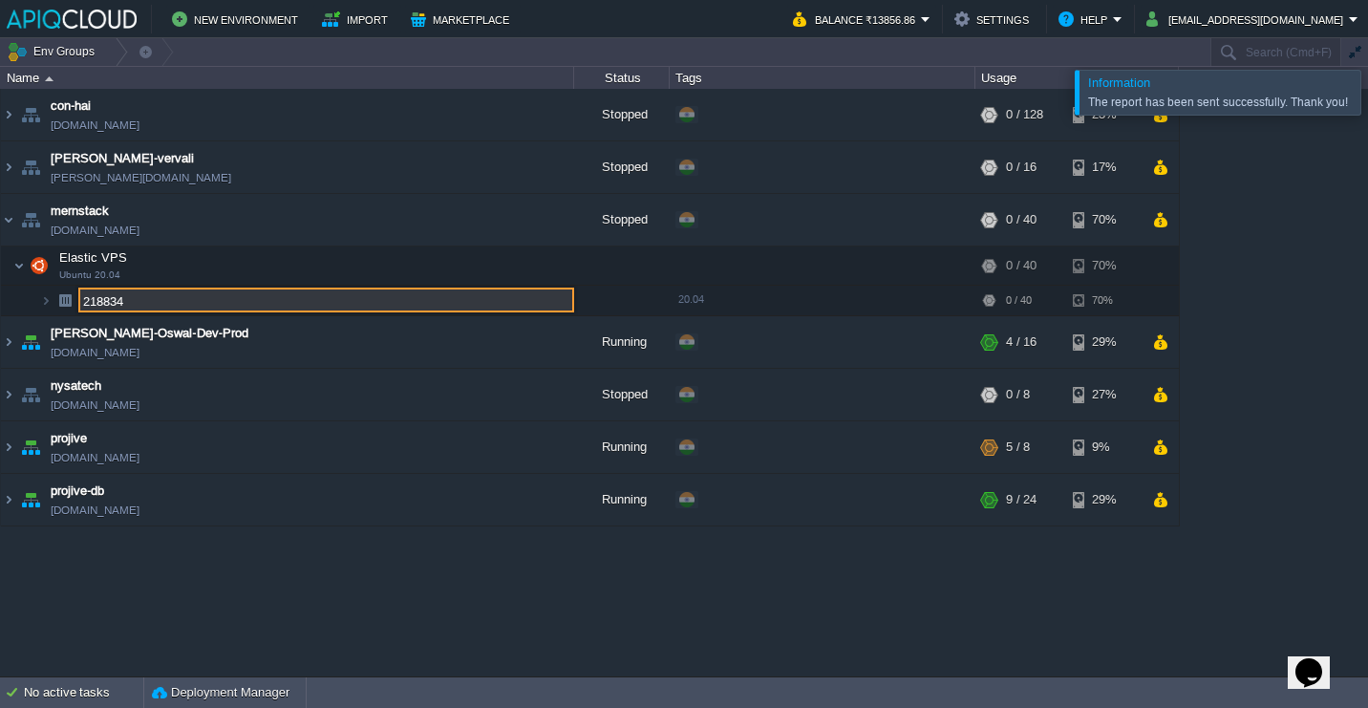
click at [717, 584] on div "con-hai [DOMAIN_NAME] Stopped + Add to Env Group RAM 0% CPU 0% 0 / 128 23% [PER…" at bounding box center [684, 382] width 1368 height 587
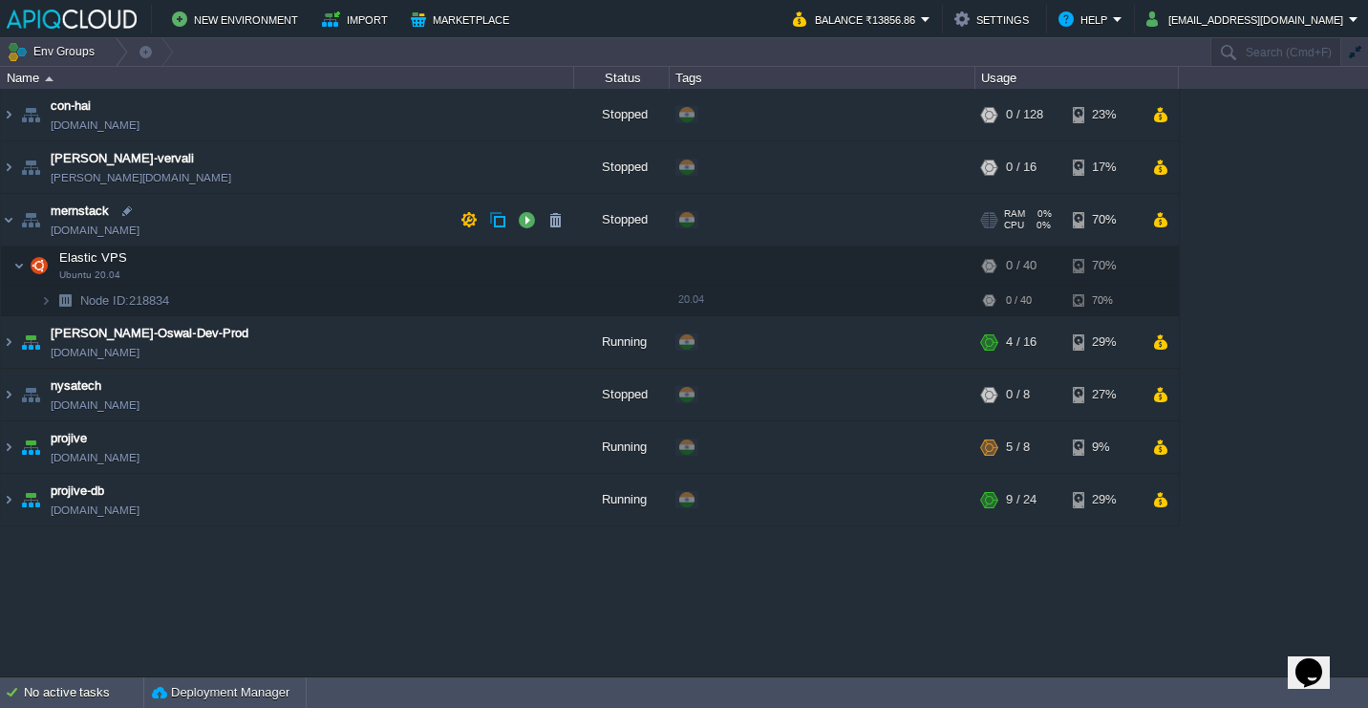
click at [80, 208] on span "mernstack" at bounding box center [80, 211] width 58 height 19
click at [43, 684] on div "No active tasks" at bounding box center [83, 692] width 119 height 31
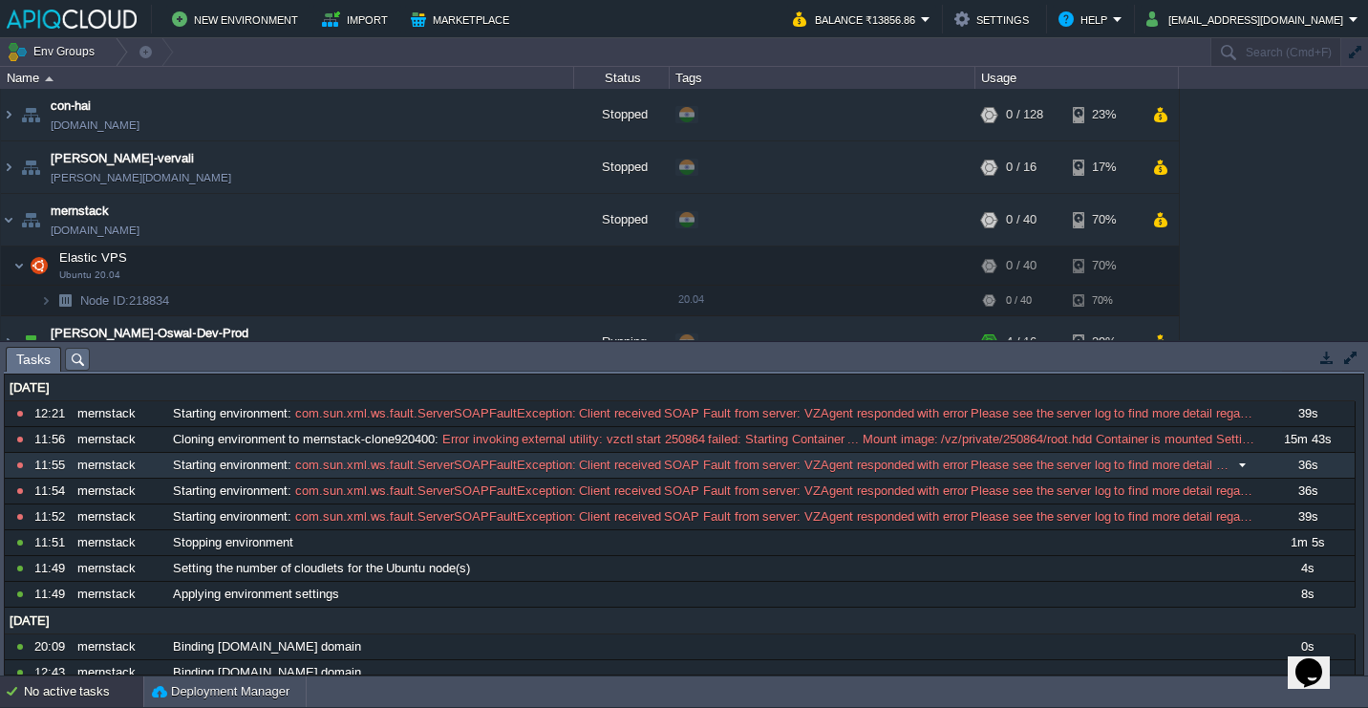
click at [206, 470] on span "Starting environment" at bounding box center [230, 465] width 115 height 17
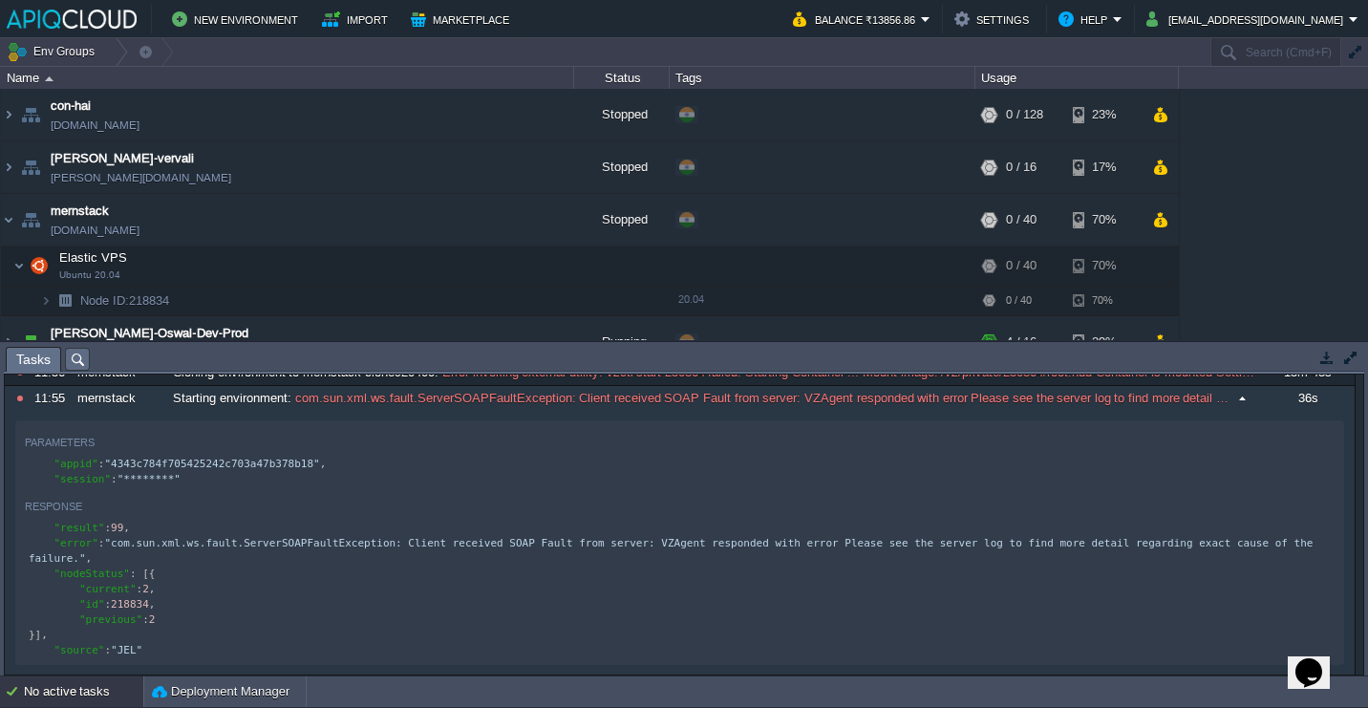
scroll to position [57, 0]
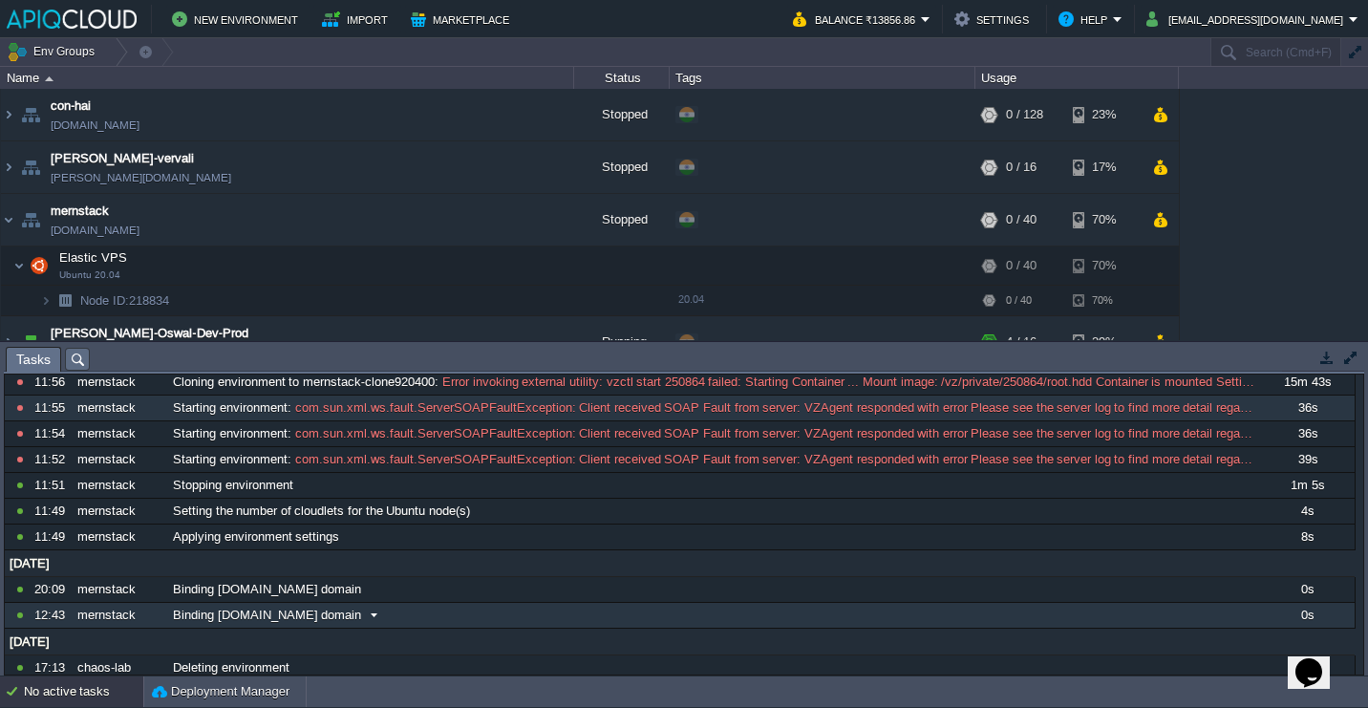
drag, startPoint x: 22, startPoint y: 440, endPoint x: 182, endPoint y: 607, distance: 231.1
click at [182, 607] on div "[DATE] 10597505 12:21 mernstack Starting environment : com.sun.xml.ws.fault.Ser…" at bounding box center [680, 499] width 1350 height 364
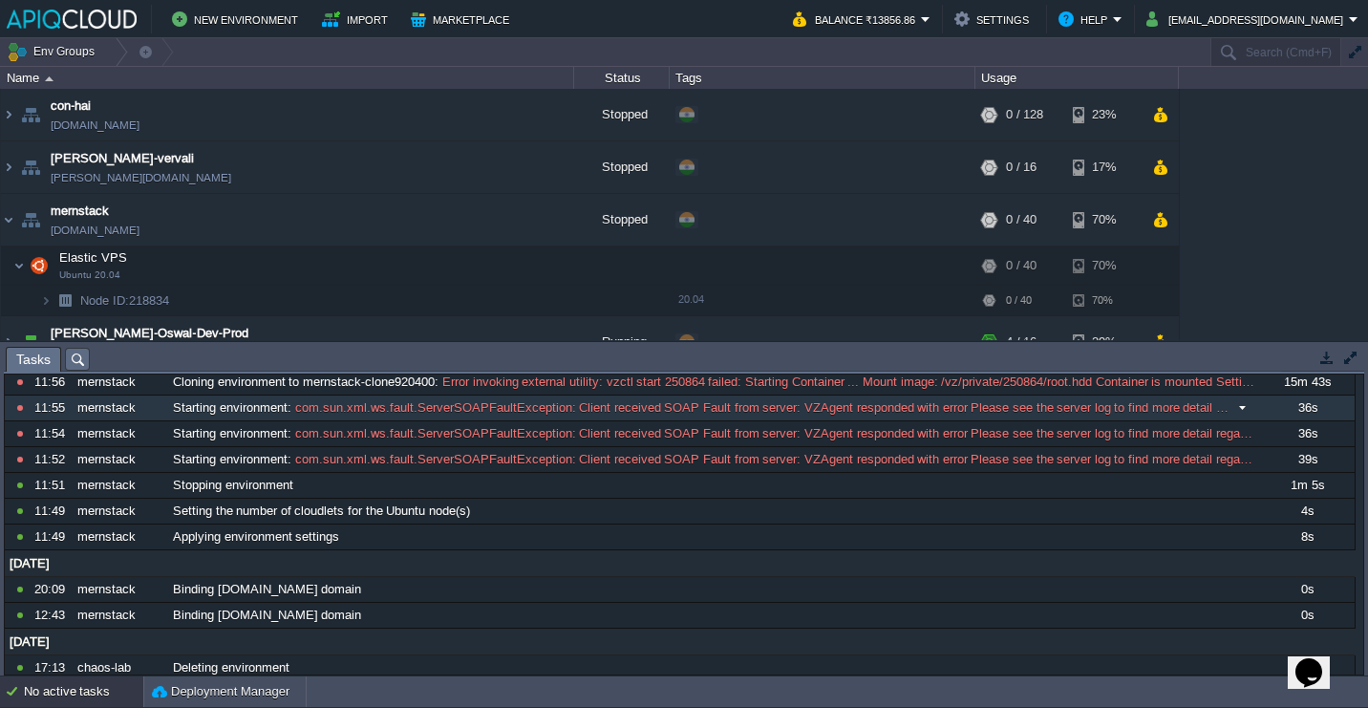
click at [348, 414] on span "com.sun.xml.ws.fault.ServerSOAPFaultException: Client received SOAP Fault from …" at bounding box center [760, 407] width 938 height 17
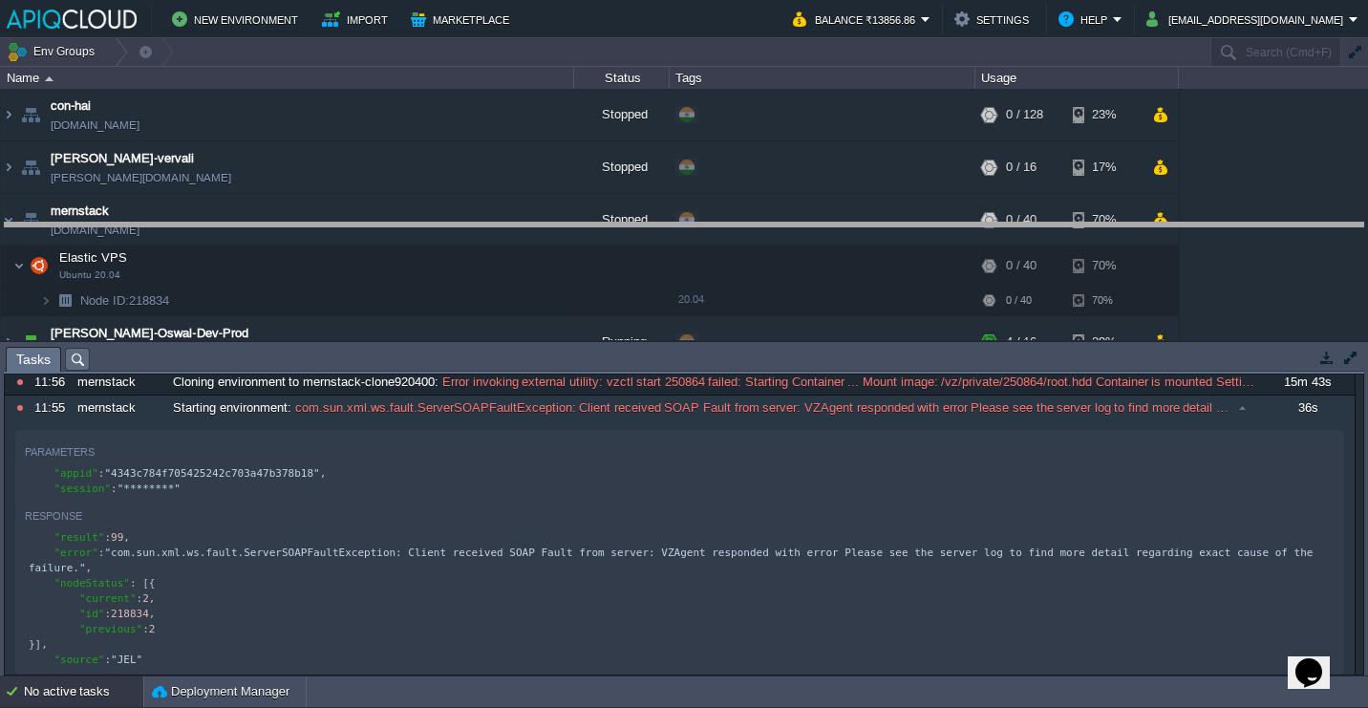
drag, startPoint x: 560, startPoint y: 357, endPoint x: 562, endPoint y: 210, distance: 147.1
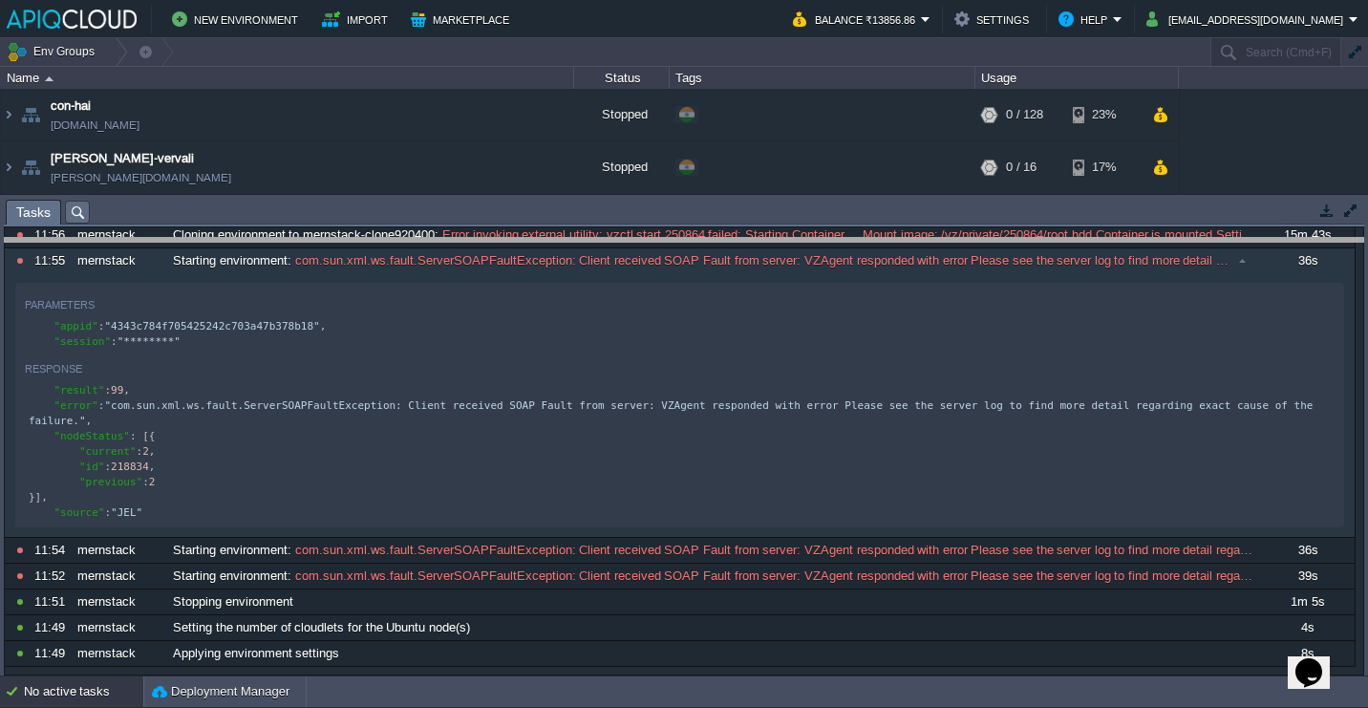
drag, startPoint x: 243, startPoint y: 215, endPoint x: 243, endPoint y: 374, distance: 159.5
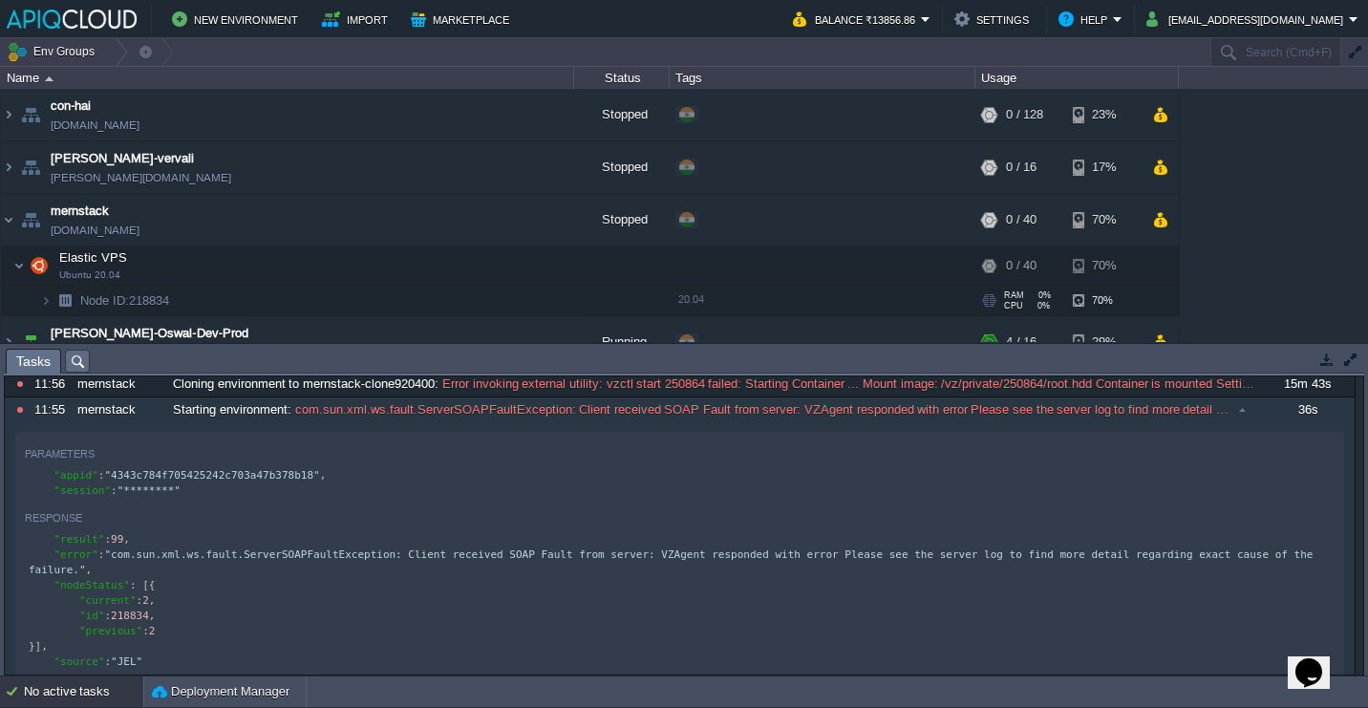
click at [166, 300] on span "Node ID: 218834" at bounding box center [125, 300] width 94 height 16
type input "218834"
